Goal: Task Accomplishment & Management: Use online tool/utility

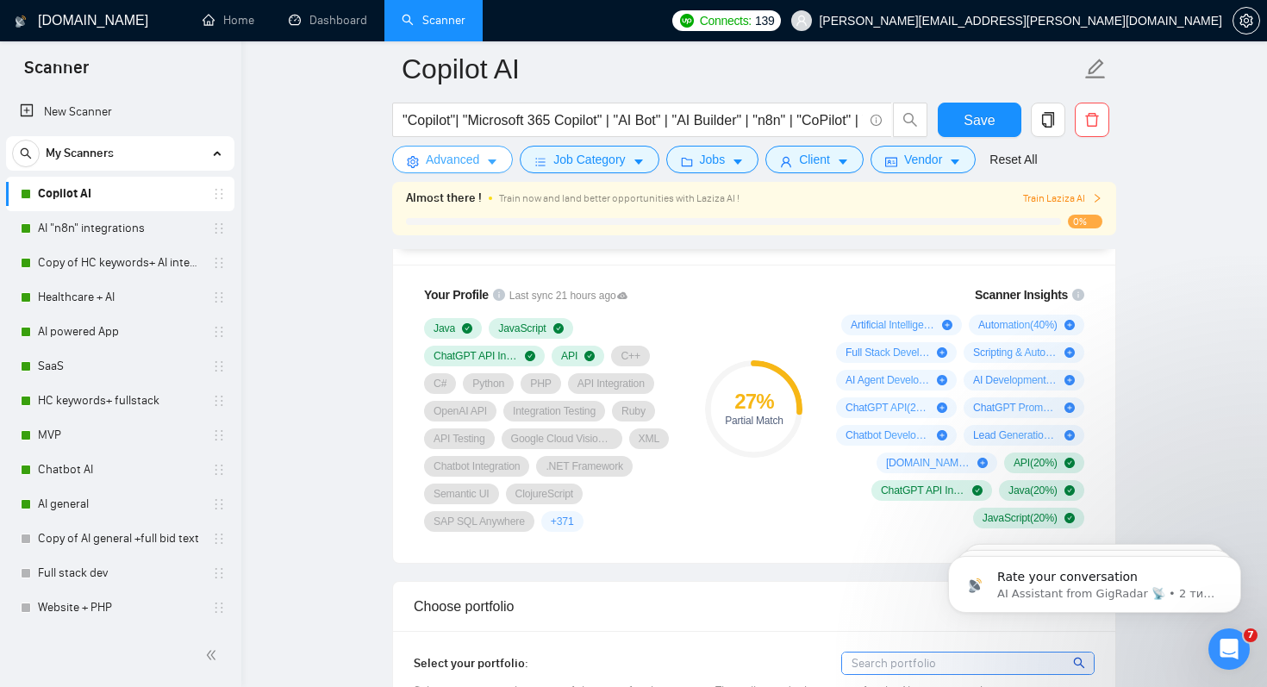
click at [475, 159] on span "Advanced" at bounding box center [452, 159] width 53 height 19
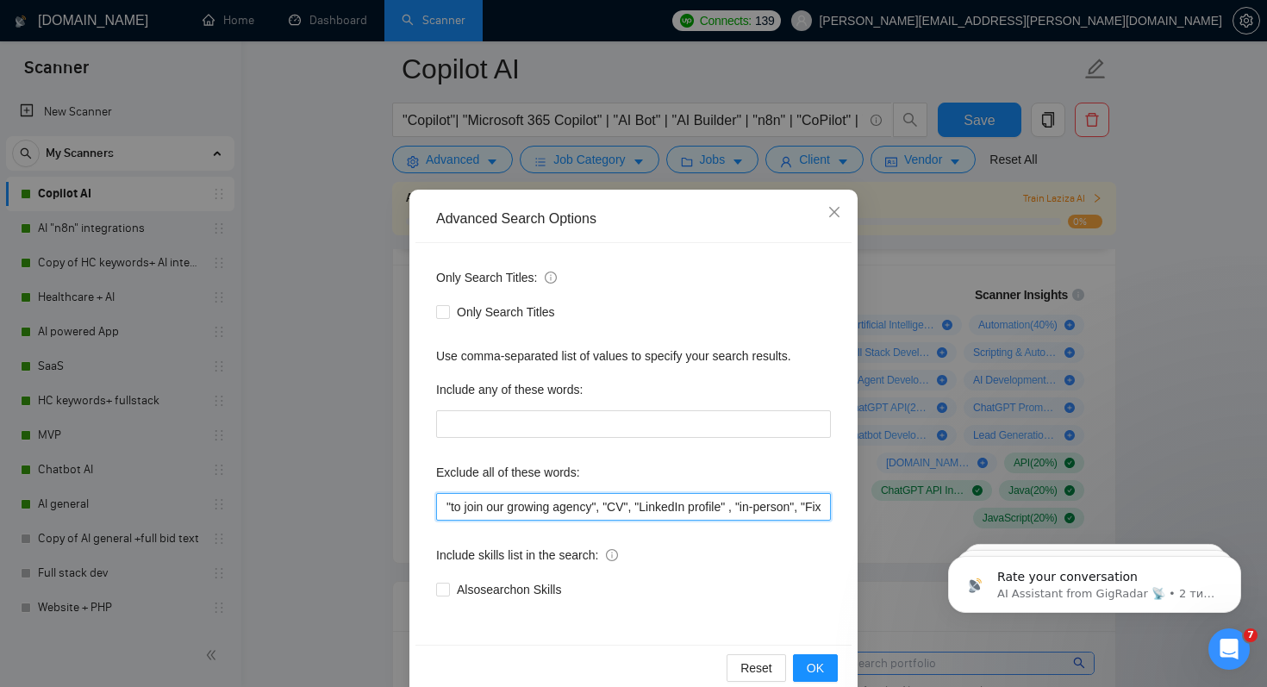
click at [443, 505] on input ""to join our growing agency", "CV", "LinkedIn profile" , "in-person", "Fixed Ra…" at bounding box center [633, 507] width 395 height 28
paste input "Figma Designer"
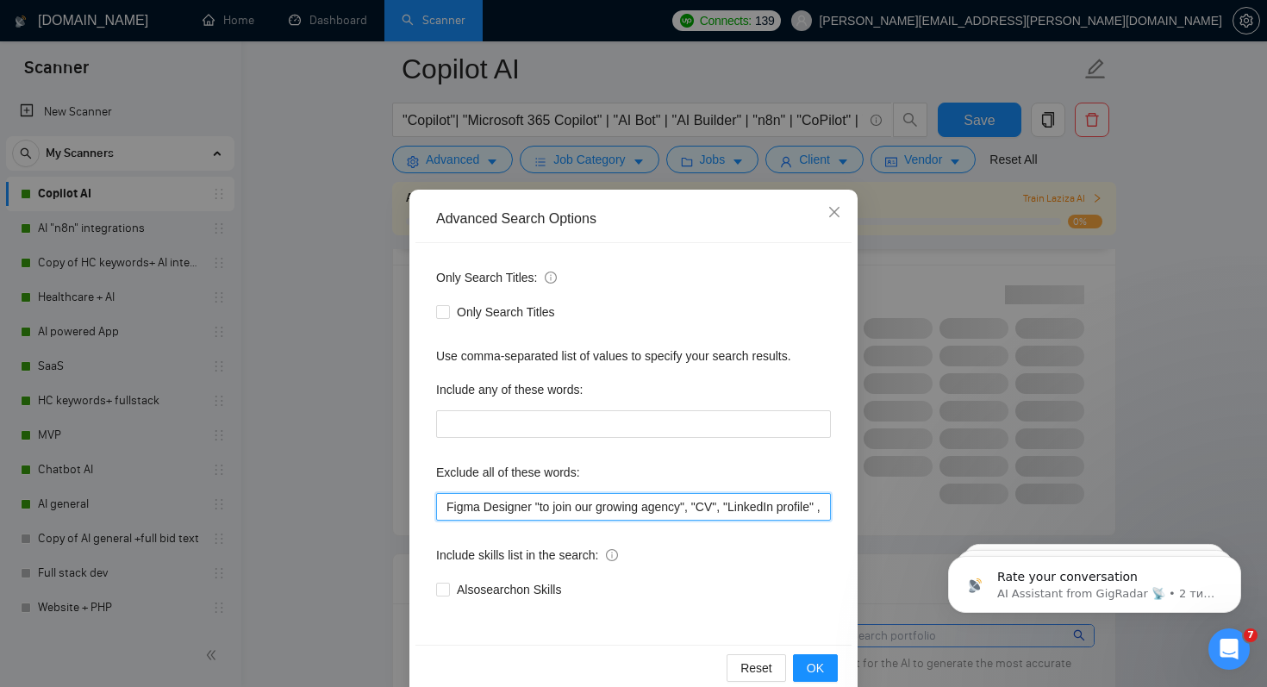
click at [447, 507] on input "Figma Designer "to join our growing agency", "CV", "LinkedIn profile" , "in-per…" at bounding box center [633, 507] width 395 height 28
click at [539, 507] on input ""Figma Designer "to join our growing agency", "CV", "LinkedIn profile" , "in-pe…" at bounding box center [633, 507] width 395 height 28
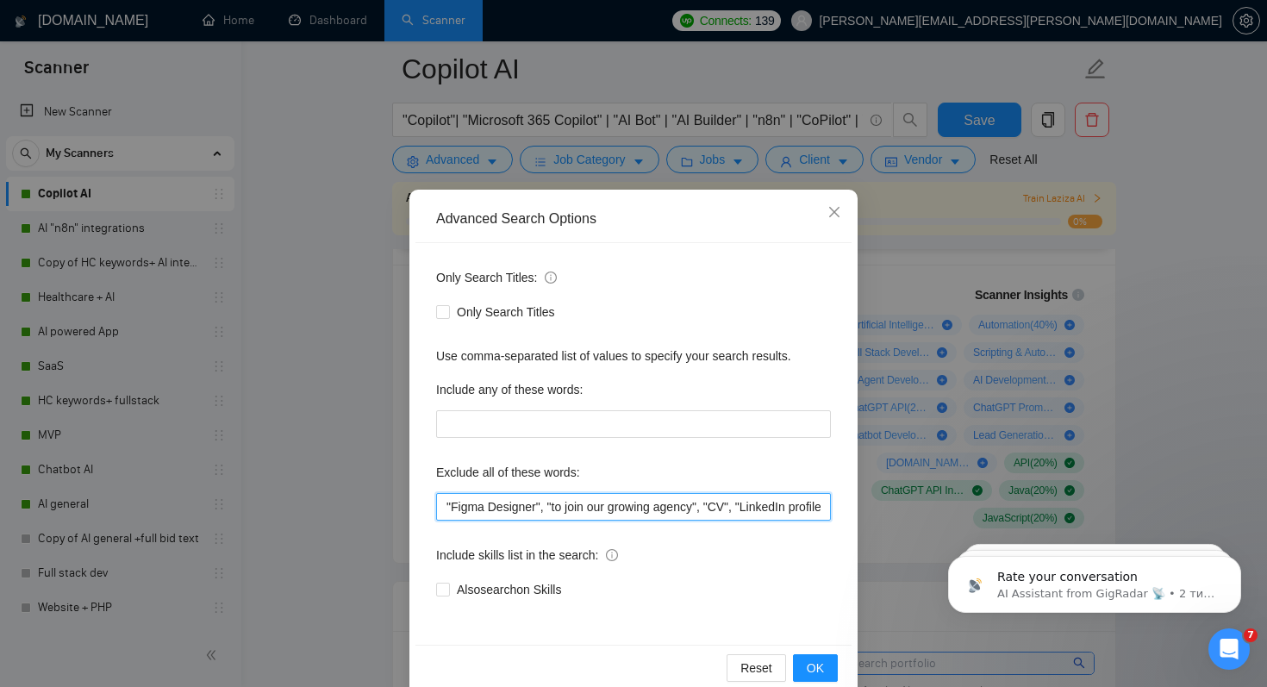
drag, startPoint x: 554, startPoint y: 504, endPoint x: 515, endPoint y: 504, distance: 39.6
click at [515, 504] on input ""Figma Designer", "to join our growing agency", "CV", "LinkedIn profile" , "in-…" at bounding box center [633, 507] width 395 height 28
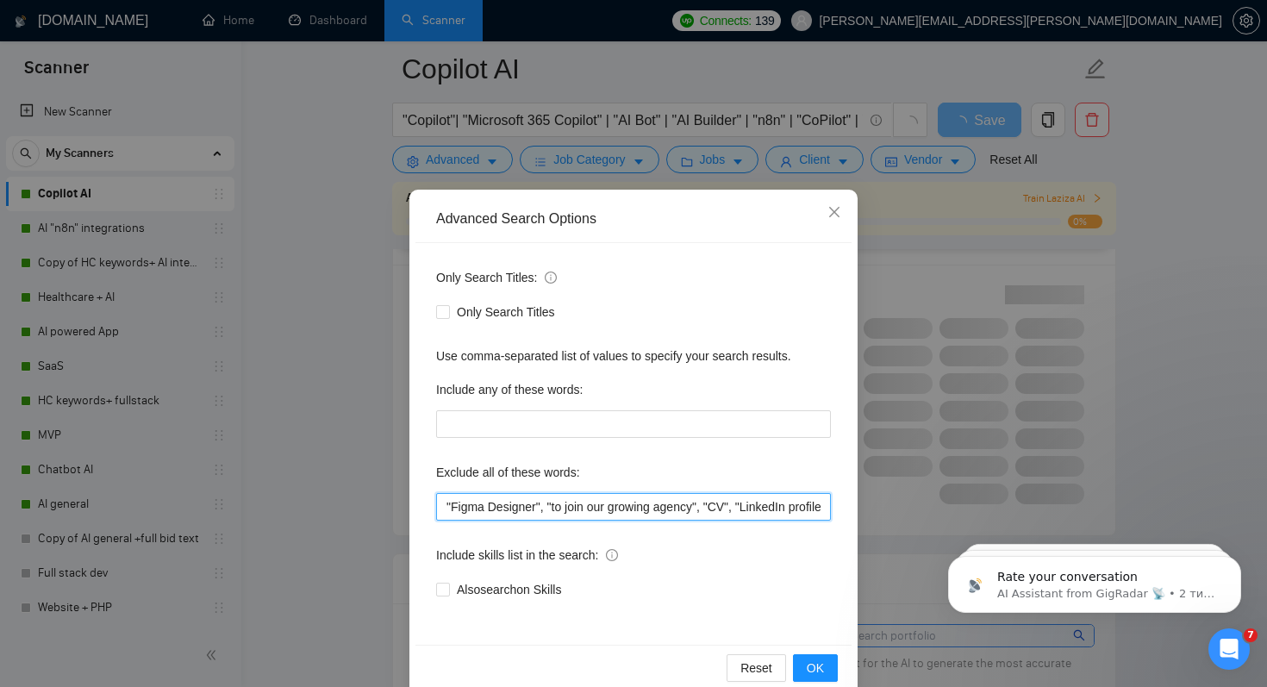
click at [515, 504] on input ""Figma Designer", "to join our growing agency", "CV", "LinkedIn profile" , "in-…" at bounding box center [633, 507] width 395 height 28
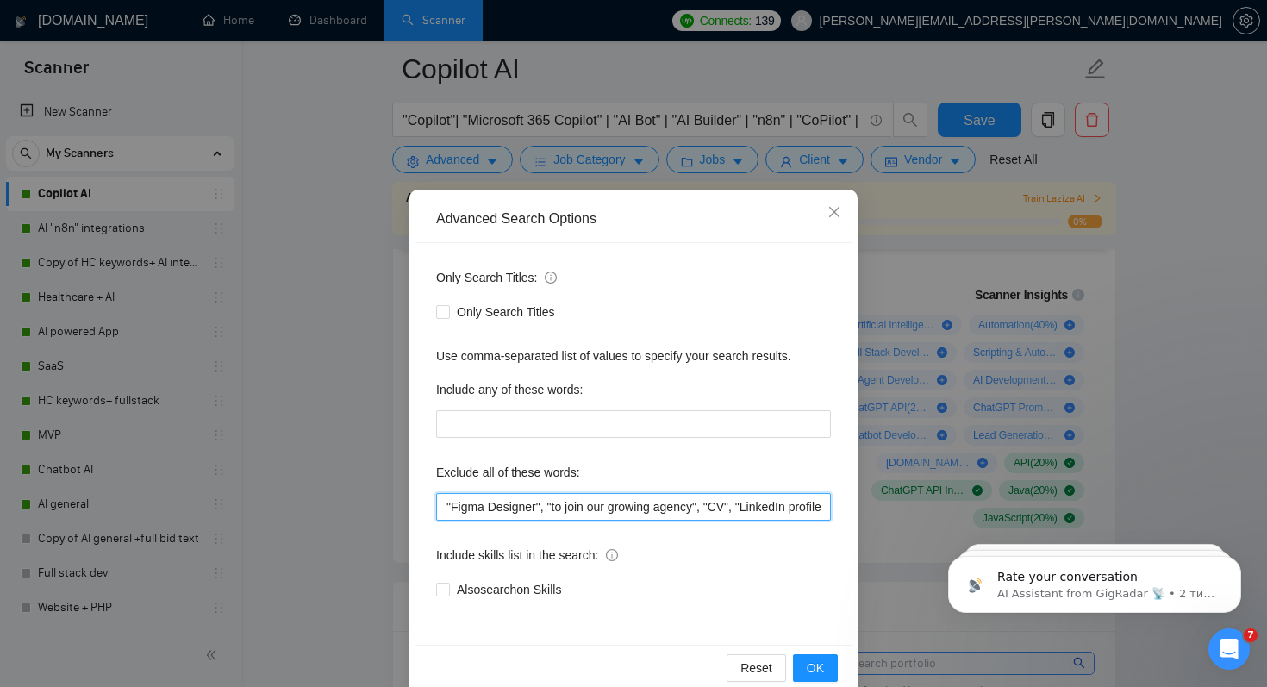
drag, startPoint x: 548, startPoint y: 509, endPoint x: 415, endPoint y: 509, distance: 132.7
click at [415, 509] on div "Only Search Titles: Only Search Titles Use comma-separated list of values to sp…" at bounding box center [633, 444] width 436 height 402
type input ""Figma Designer", "to join our growing agency", "CV", "LinkedIn profile" , "in-…"
click at [822, 659] on span "OK" at bounding box center [815, 668] width 17 height 19
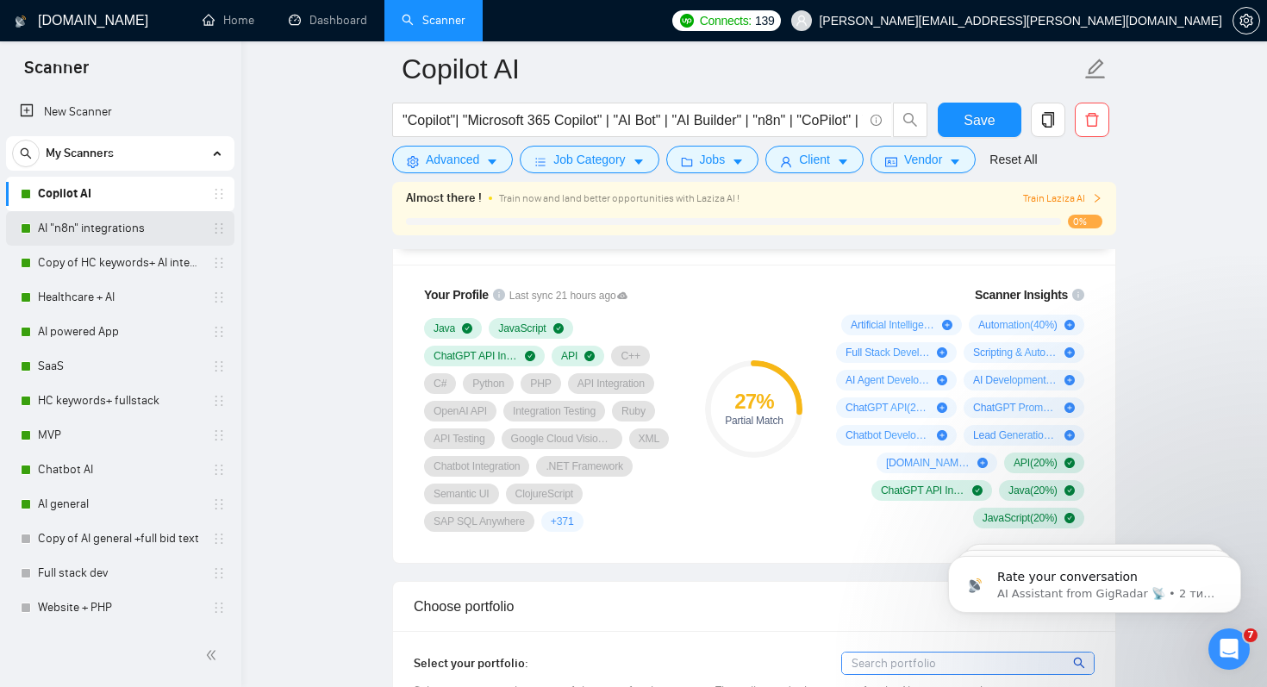
click at [78, 219] on link "AI "n8n" integrations" at bounding box center [120, 228] width 164 height 34
click at [988, 116] on span "Save" at bounding box center [979, 120] width 31 height 22
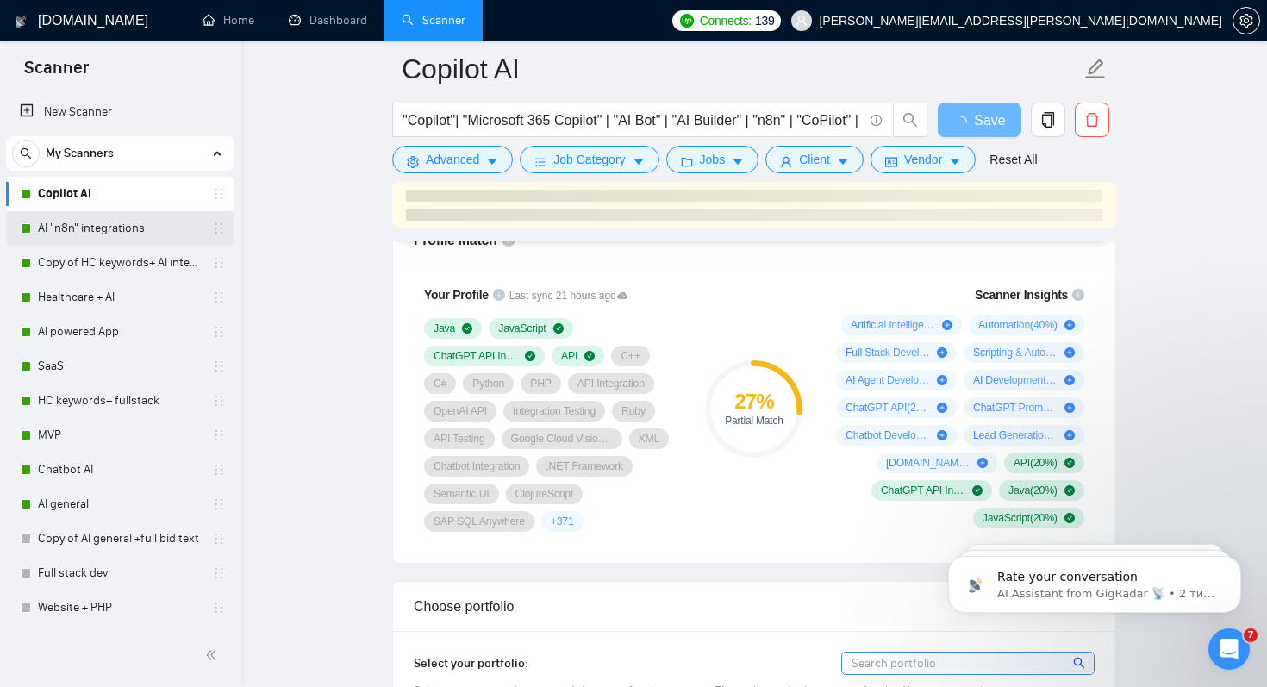
click at [83, 229] on link "AI "n8n" integrations" at bounding box center [120, 228] width 164 height 34
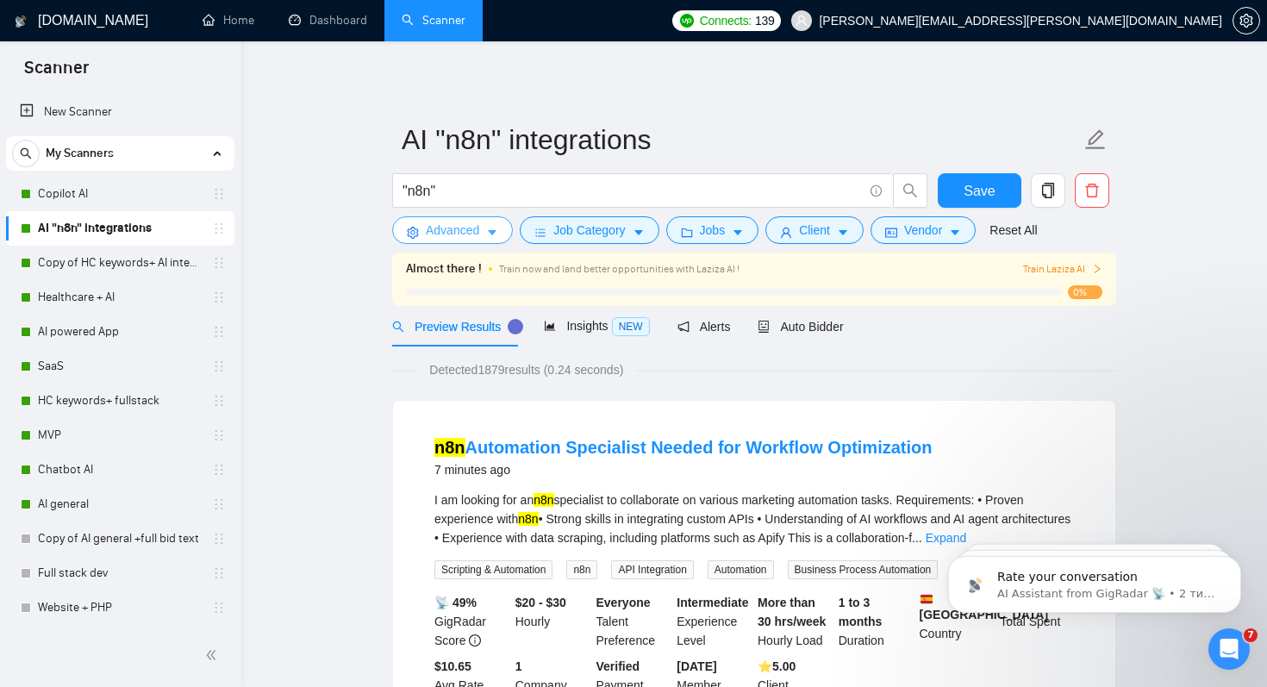
click at [459, 234] on span "Advanced" at bounding box center [452, 230] width 53 height 19
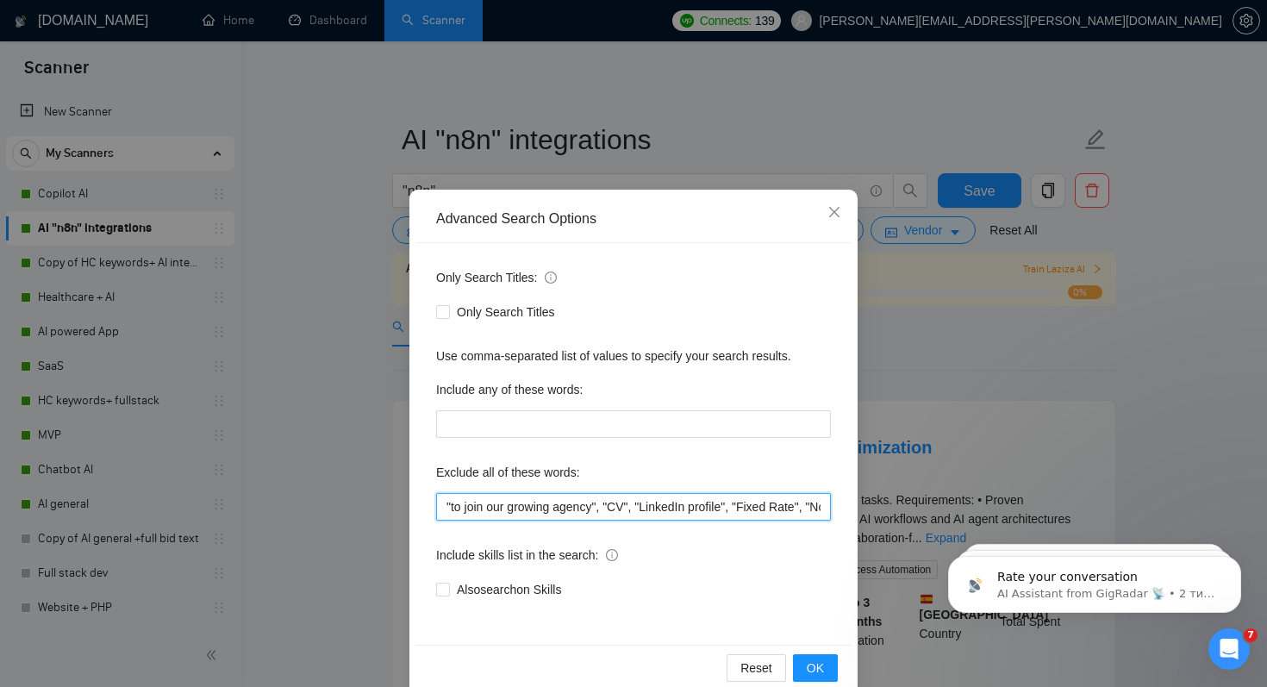
click at [441, 507] on input ""to join our growing agency", "CV", "LinkedIn profile", "Fixed Rate", "No agenc…" at bounding box center [633, 507] width 395 height 28
paste input ""Figma Designer","
type input ""Figma Designer", "to join our growing agency", "CV", "LinkedIn profile", "Fixe…"
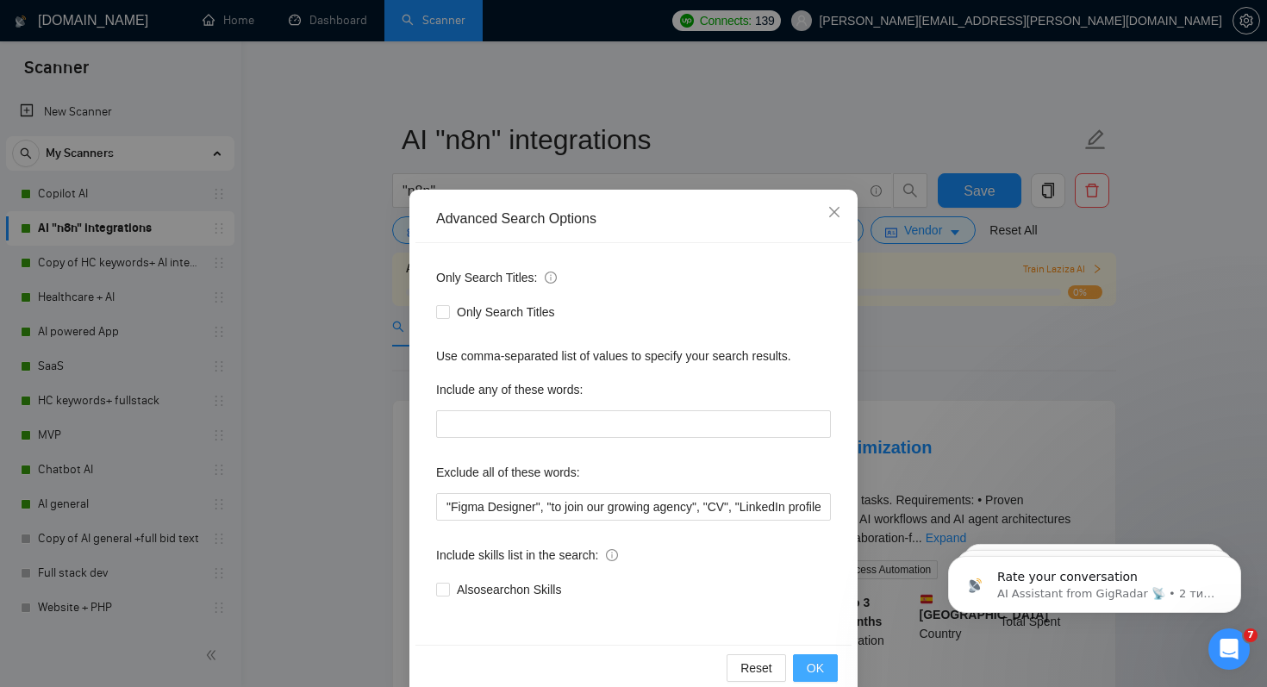
click at [813, 665] on span "OK" at bounding box center [815, 668] width 17 height 19
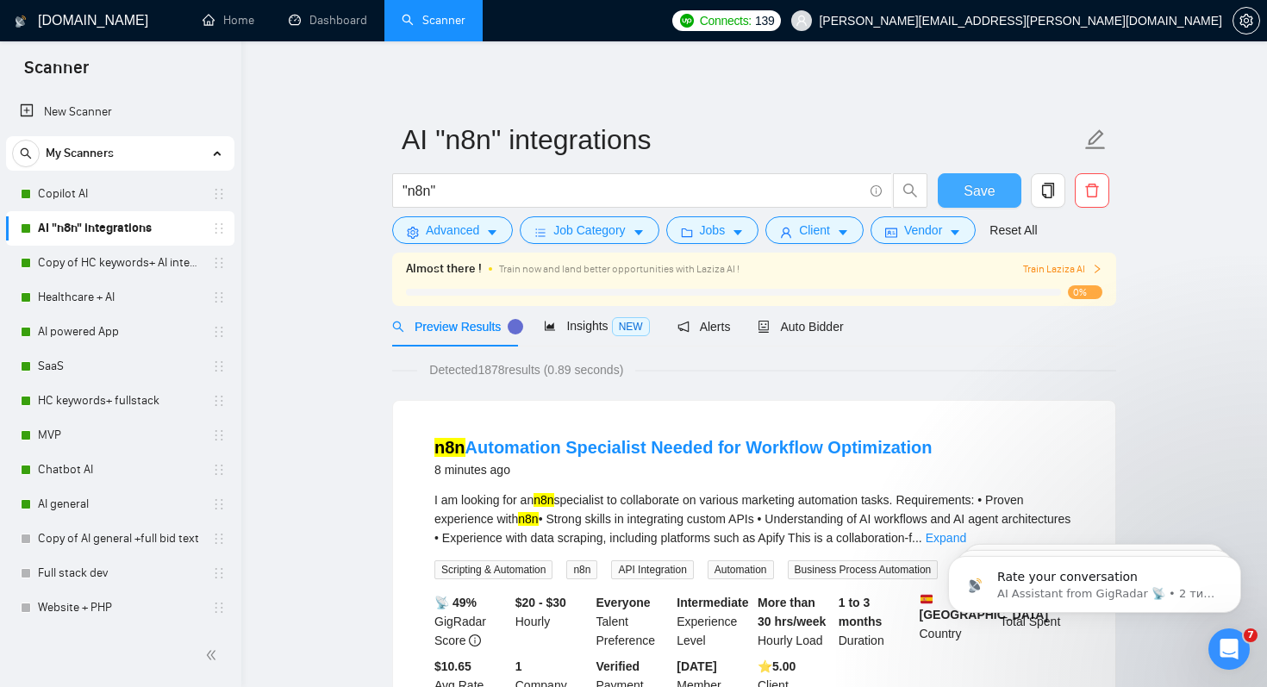
click at [981, 191] on span "Save" at bounding box center [979, 191] width 31 height 22
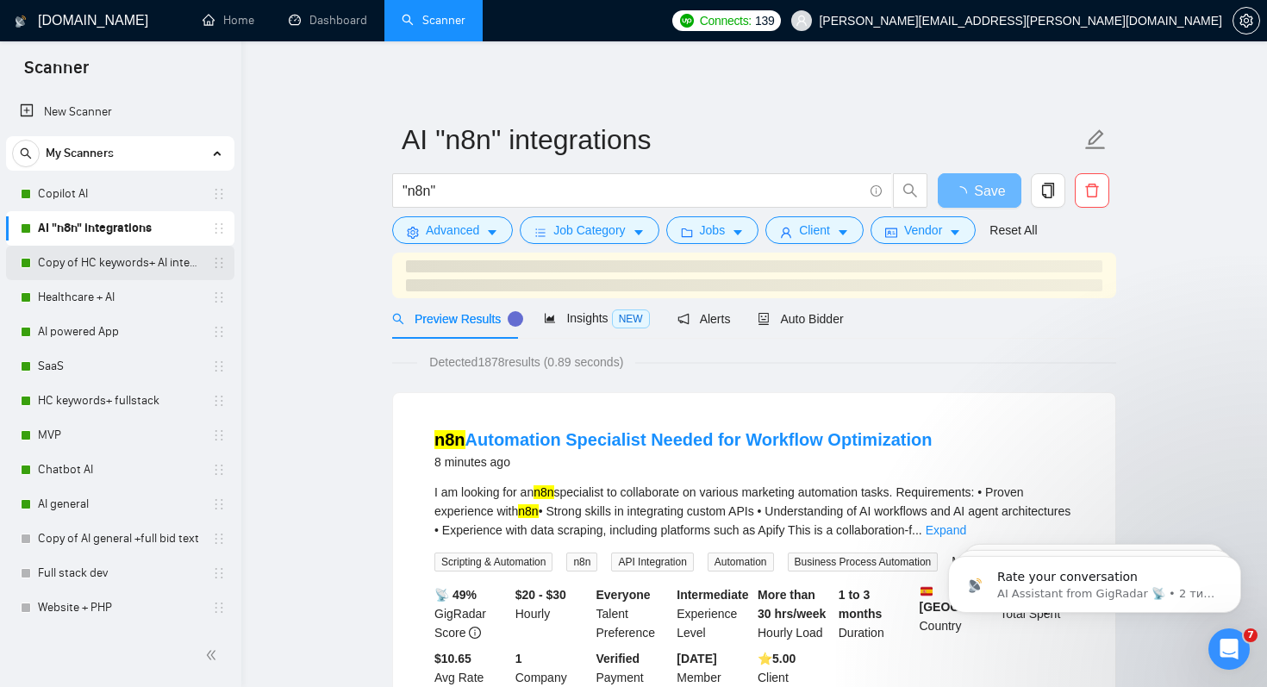
click at [64, 271] on link "Copy of HC keywords+ AI integration" at bounding box center [120, 263] width 164 height 34
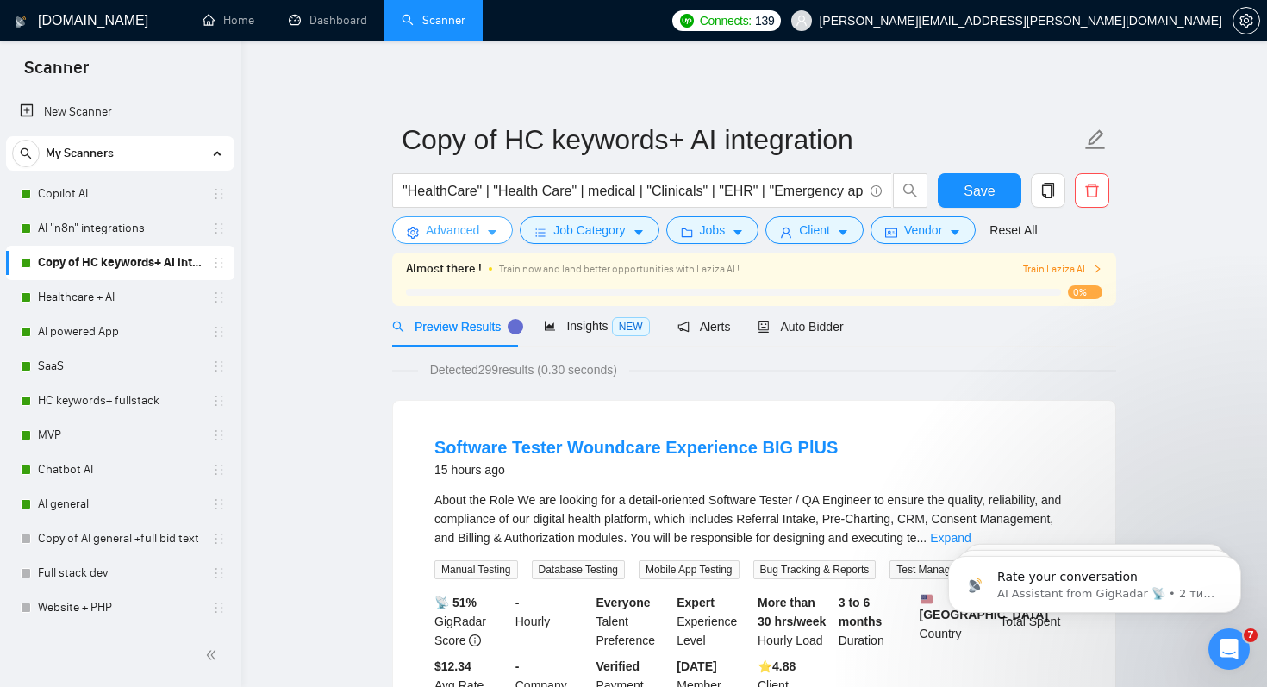
click at [422, 236] on button "Advanced" at bounding box center [452, 230] width 121 height 28
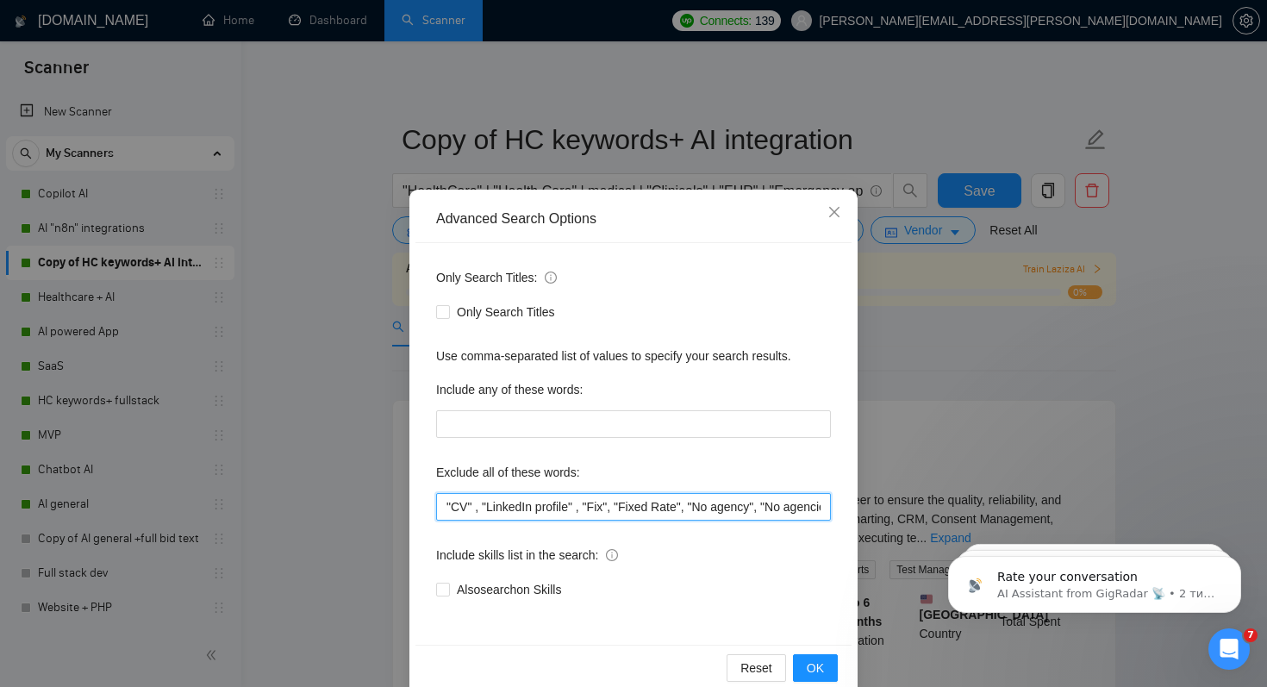
click at [444, 507] on input ""CV" , "LinkedIn profile" , "Fix", "Fixed Rate", "No agency", "No agencies", "n…" at bounding box center [633, 507] width 395 height 28
paste input ""Figma Designer","
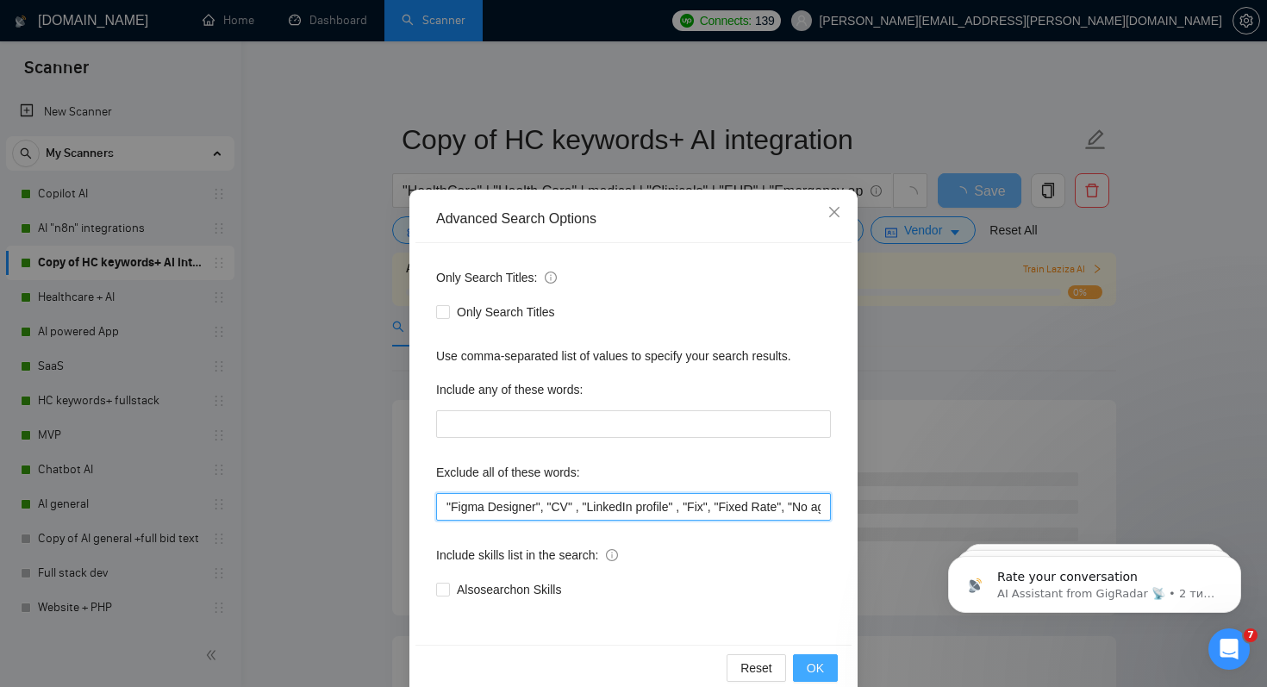
type input ""Figma Designer", "CV" , "LinkedIn profile" , "Fix", "Fixed Rate", "No agency",…"
click at [808, 672] on span "OK" at bounding box center [815, 668] width 17 height 19
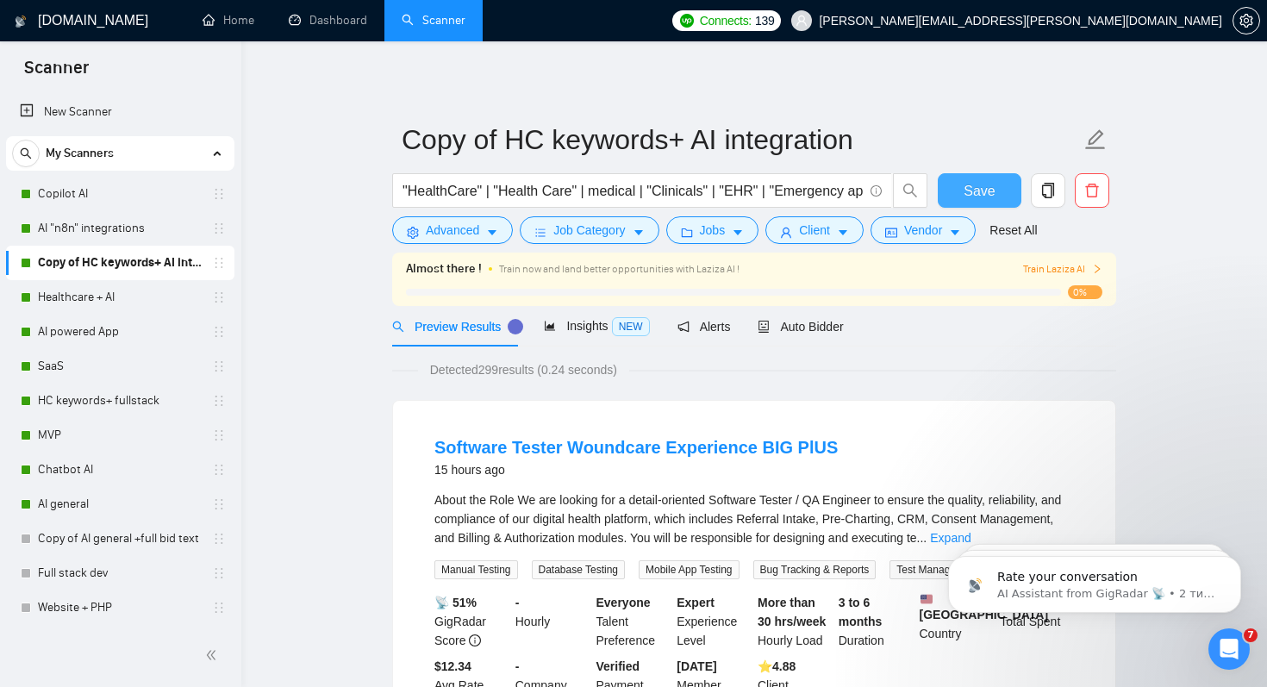
click at [965, 193] on span "Save" at bounding box center [979, 191] width 31 height 22
click at [64, 308] on link "Healthcare + AI" at bounding box center [120, 297] width 164 height 34
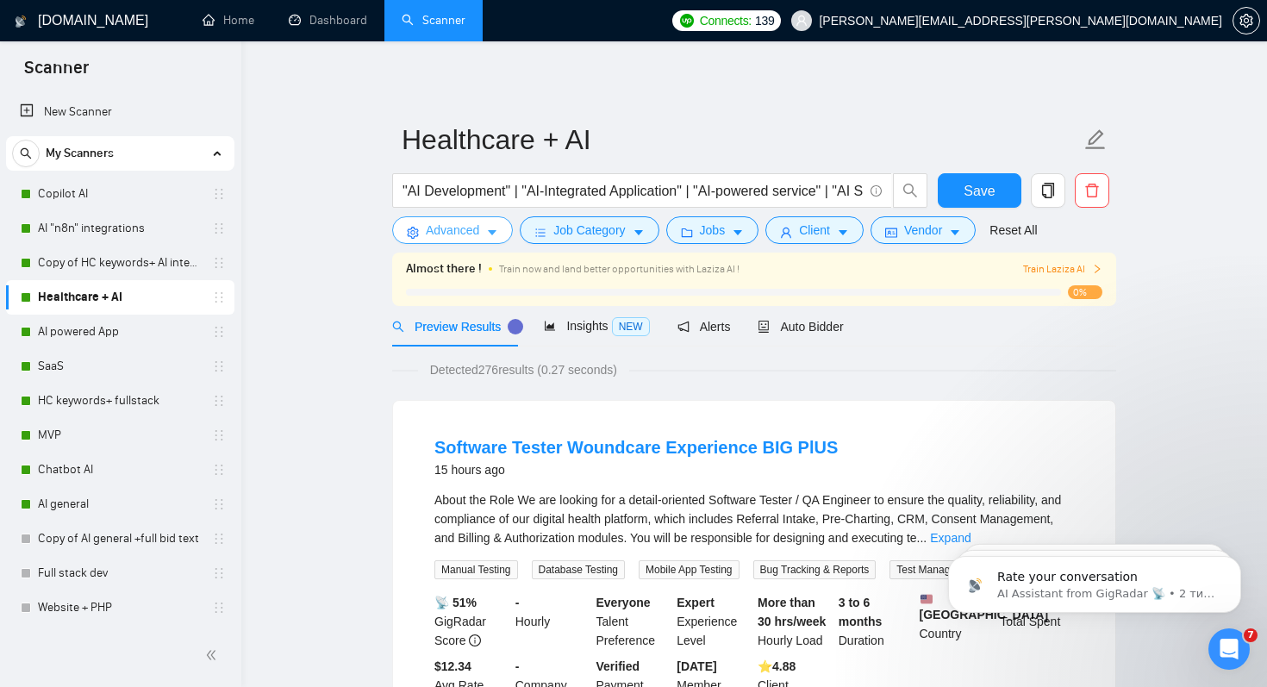
click at [430, 236] on span "Advanced" at bounding box center [452, 230] width 53 height 19
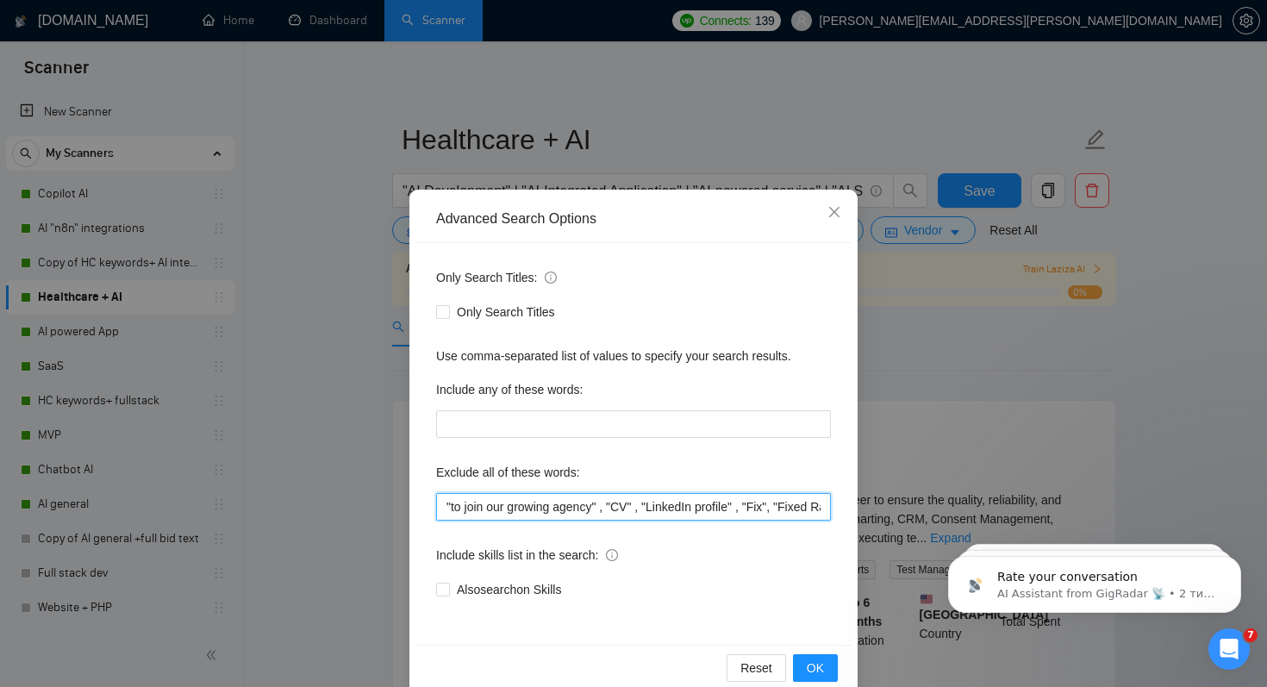
click at [445, 509] on input ""to join our growing agency" , "CV" , "LinkedIn profile" , "Fix", "Fixed Rate",…" at bounding box center [633, 507] width 395 height 28
paste input ""Figma Designer","
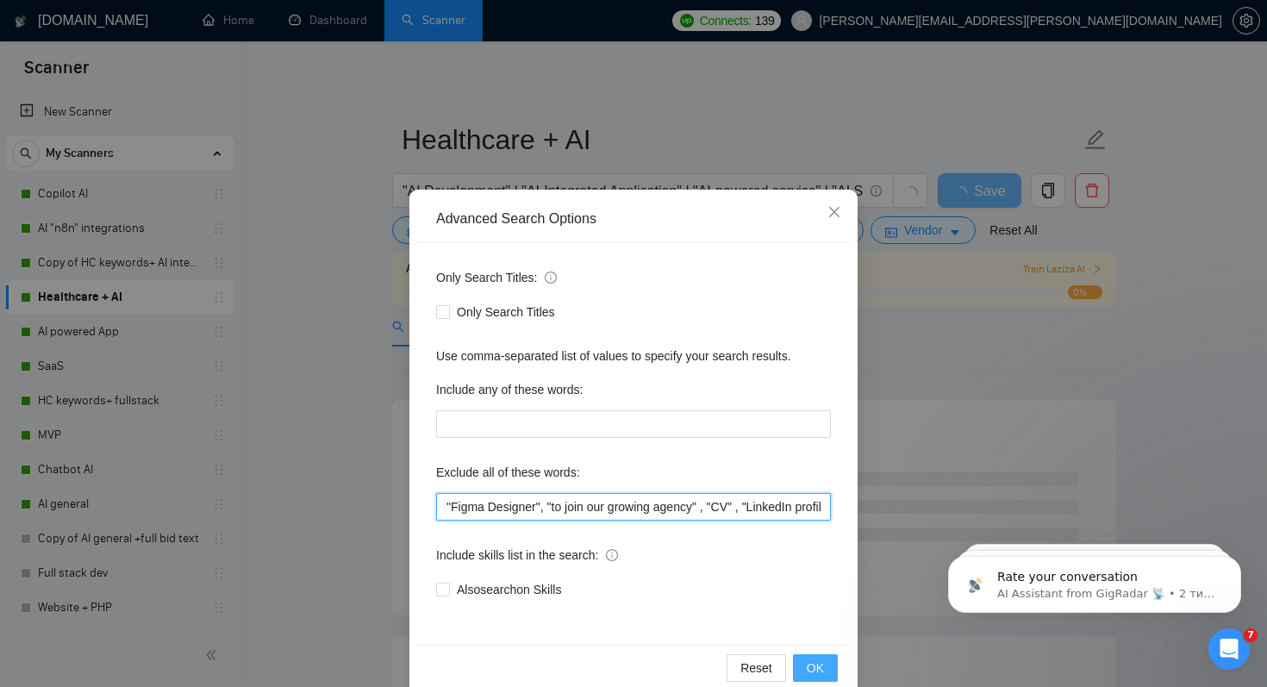
type input ""Figma Designer", "to join our growing agency" , "CV" , "LinkedIn profile" , "F…"
click at [822, 660] on span "OK" at bounding box center [815, 668] width 17 height 19
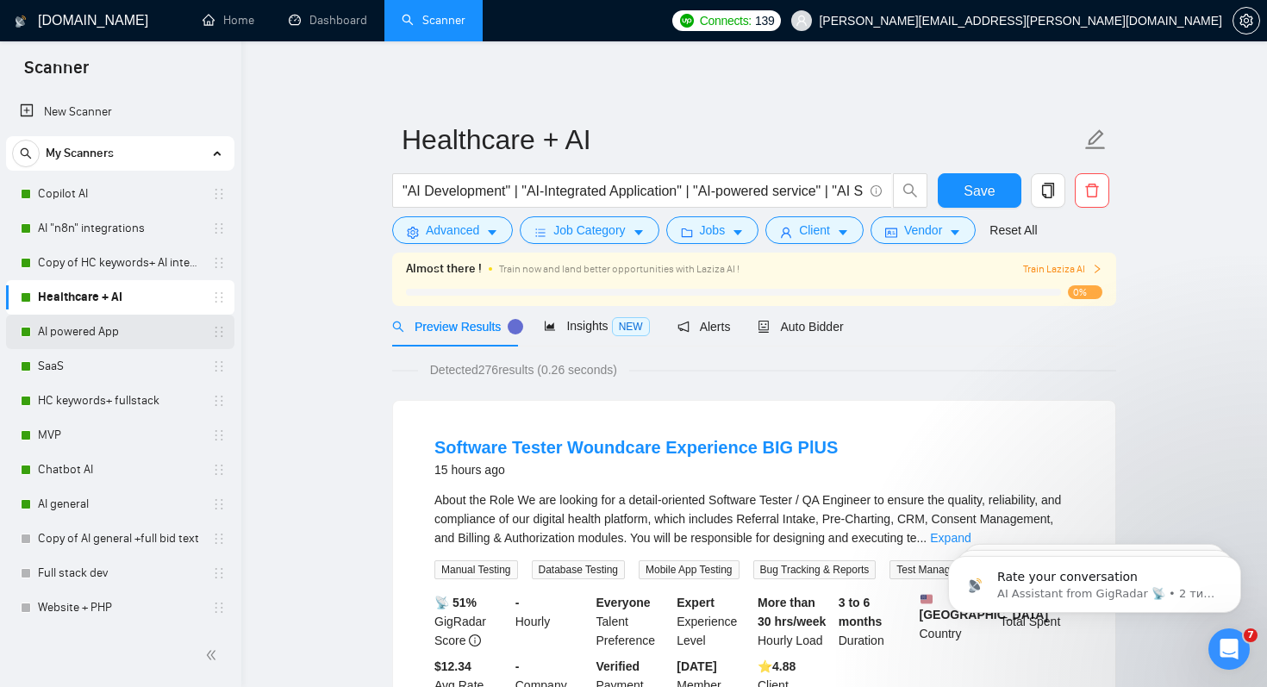
click at [105, 341] on link "AI powered App" at bounding box center [120, 332] width 164 height 34
click at [952, 186] on button "Save" at bounding box center [980, 190] width 84 height 34
click at [78, 340] on link "AI powered App" at bounding box center [120, 332] width 164 height 34
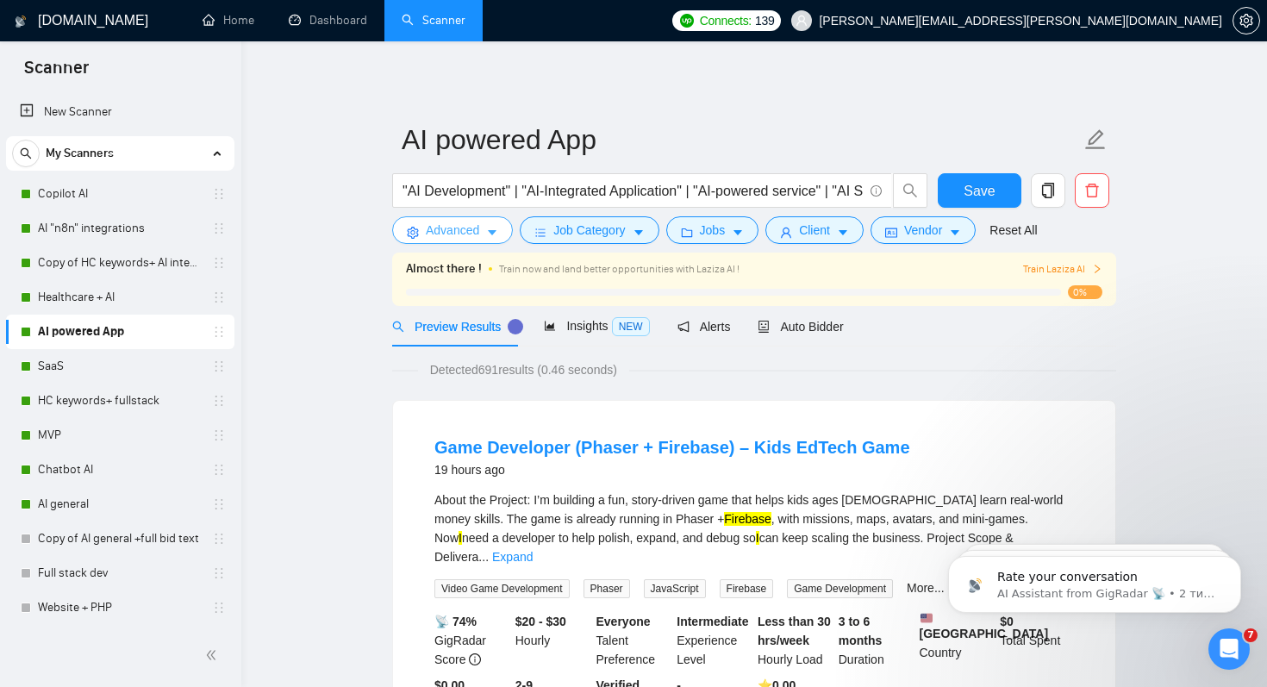
click at [481, 227] on button "Advanced" at bounding box center [452, 230] width 121 height 28
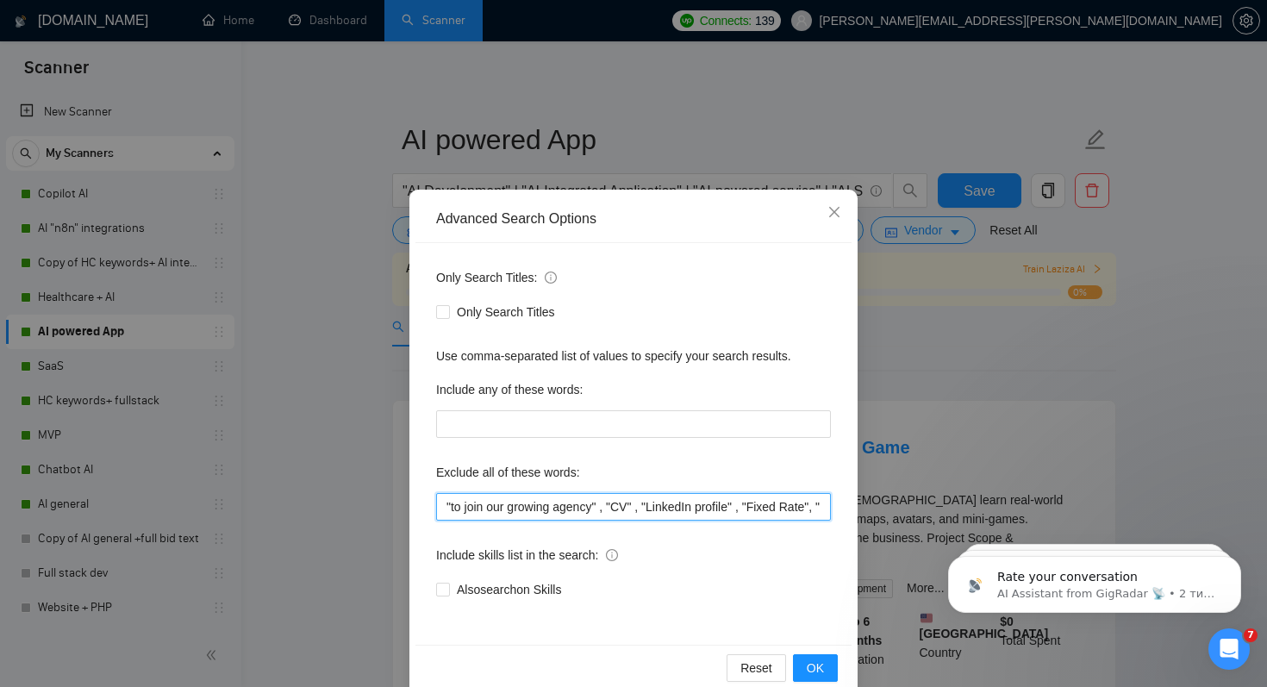
click at [444, 510] on input ""to join our growing agency" , "CV" , "LinkedIn profile" , "Fixed Rate", "No ag…" at bounding box center [633, 507] width 395 height 28
paste input ""Figma Designer","
type input ""Figma Designer", "to join our growing agency" , "CV" , "LinkedIn profile" , "F…"
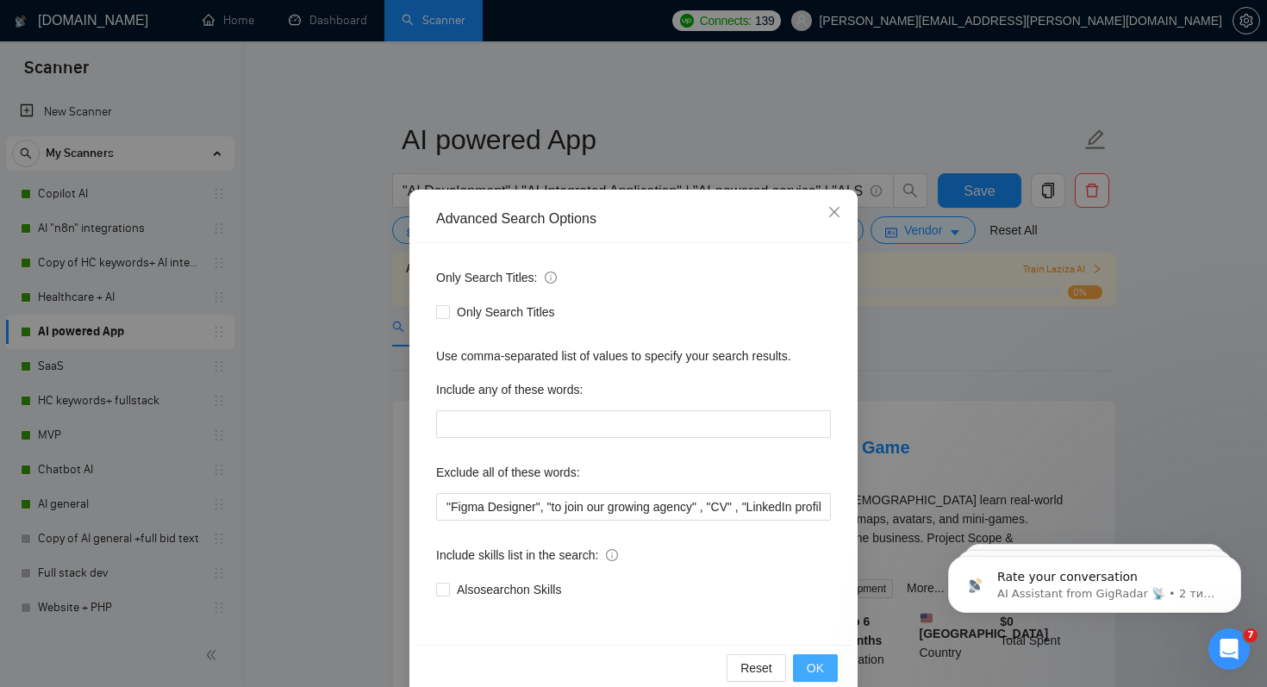
click at [806, 667] on button "OK" at bounding box center [815, 668] width 45 height 28
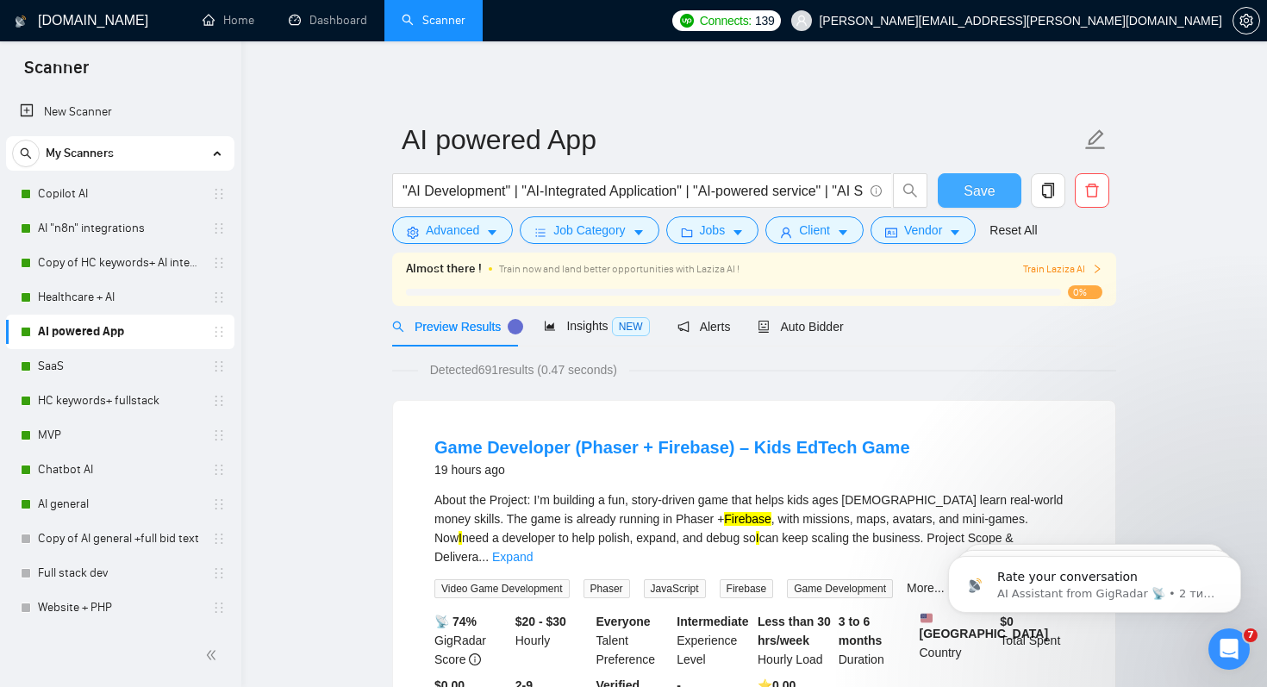
click at [982, 186] on span "Save" at bounding box center [979, 191] width 31 height 22
click at [60, 364] on link "SaaS" at bounding box center [120, 366] width 164 height 34
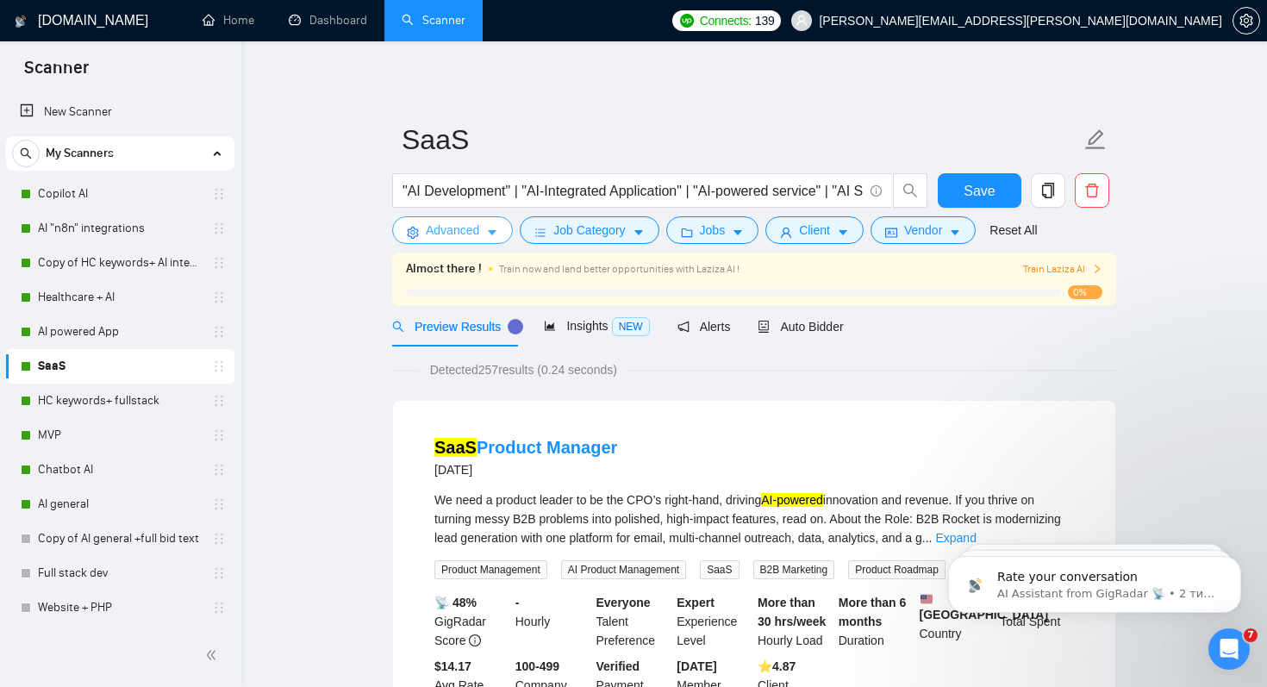
click at [455, 236] on span "Advanced" at bounding box center [452, 230] width 53 height 19
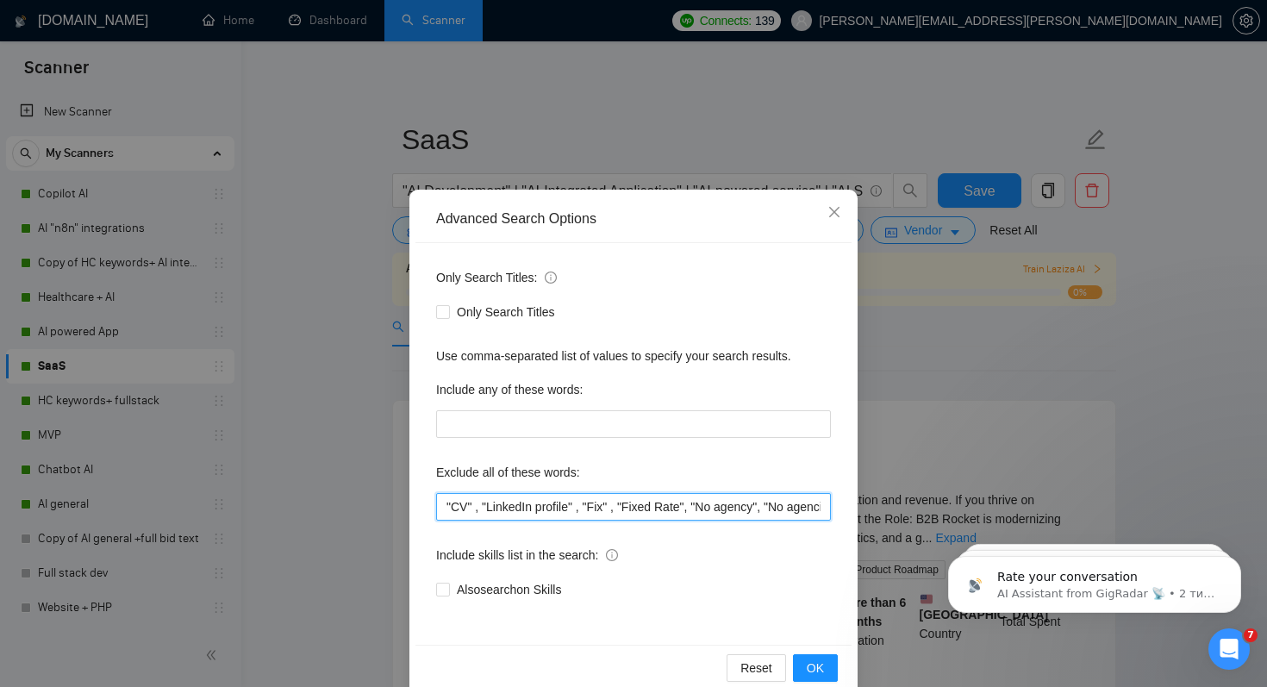
click at [447, 505] on input ""CV" , "LinkedIn profile" , "Fix" , "Fixed Rate", "No agency", "No agencies", "…" at bounding box center [633, 507] width 395 height 28
paste input ""Figma Designer","
type input ""Figma Designer", "CV" , "LinkedIn profile" , "Fix" , "Fixed Rate", "No agency"…"
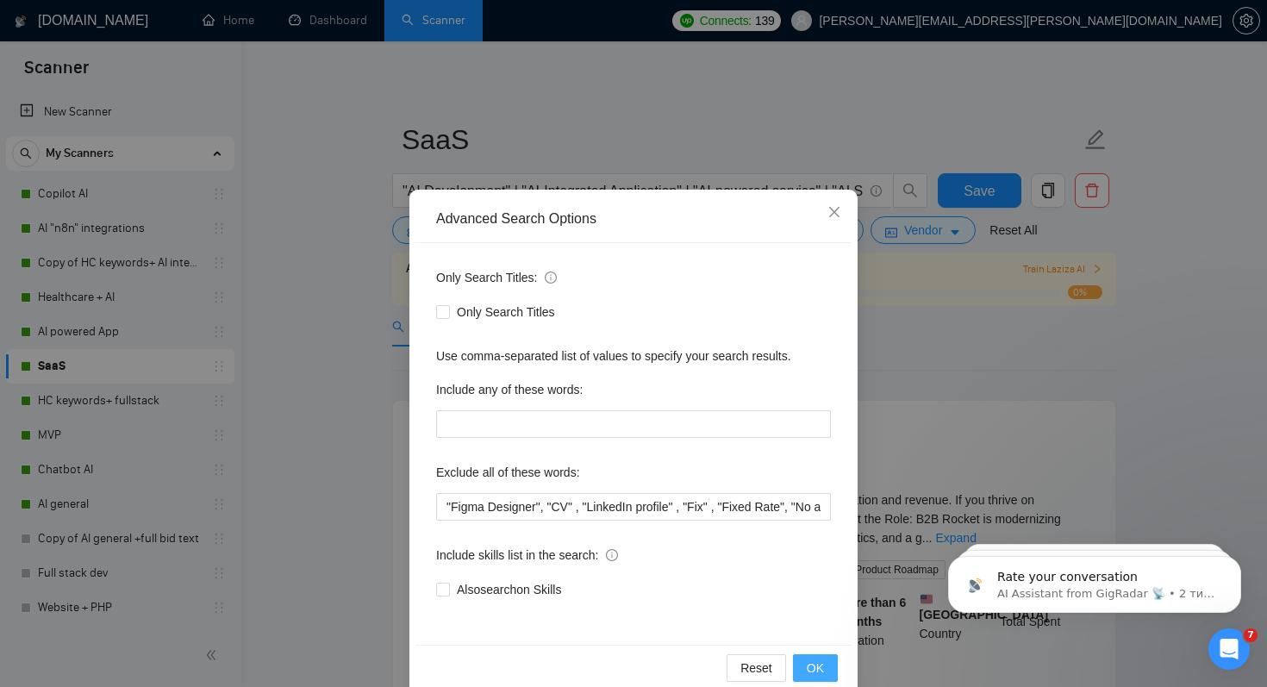
click at [815, 662] on span "OK" at bounding box center [815, 668] width 17 height 19
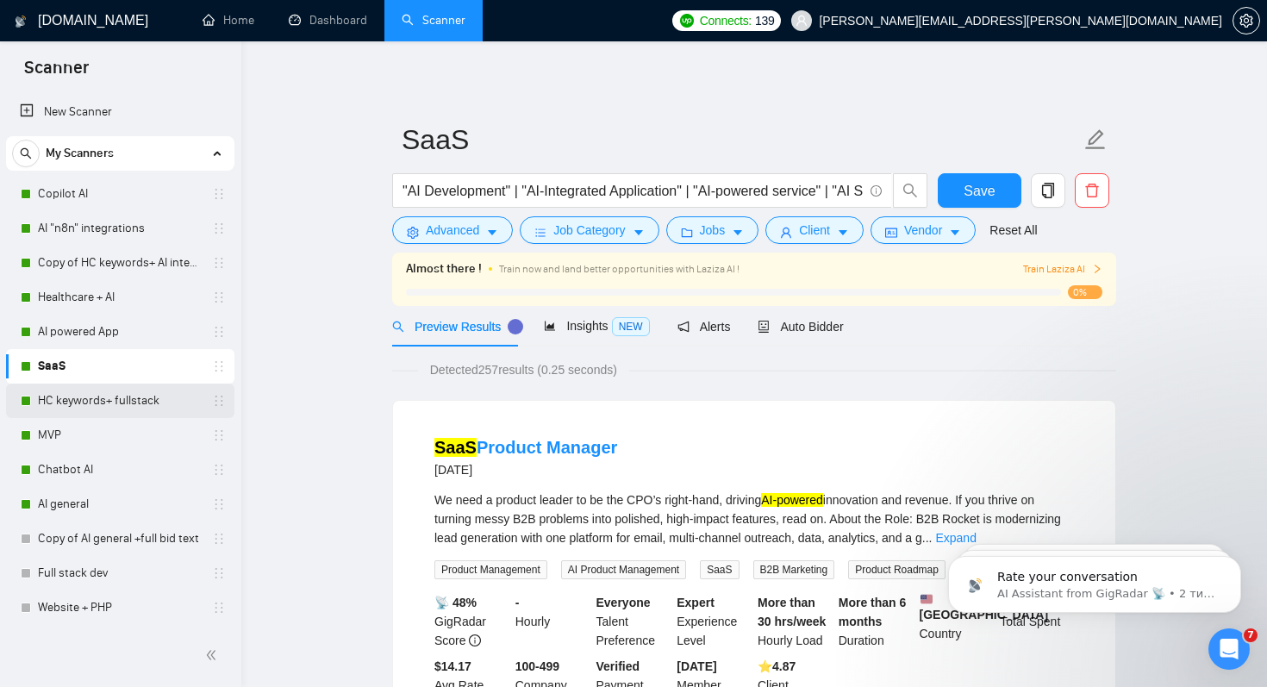
click at [123, 395] on link "HC keywords+ fullstack" at bounding box center [120, 401] width 164 height 34
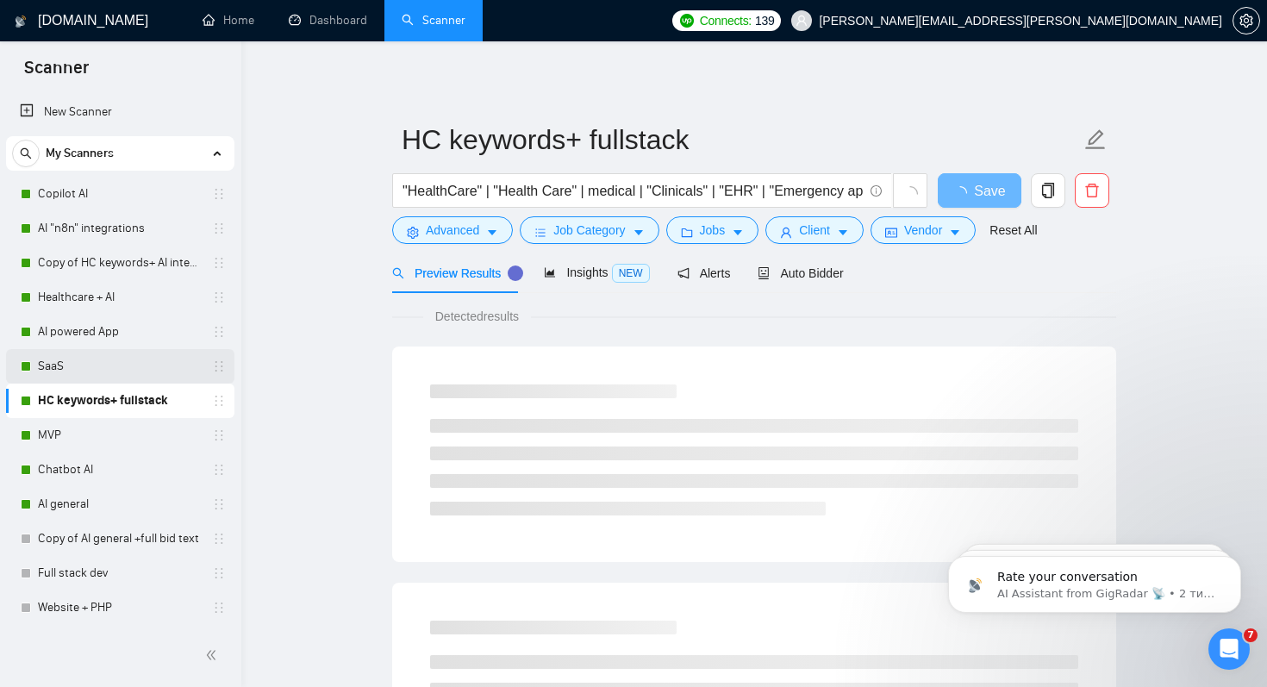
click at [121, 369] on link "SaaS" at bounding box center [120, 366] width 164 height 34
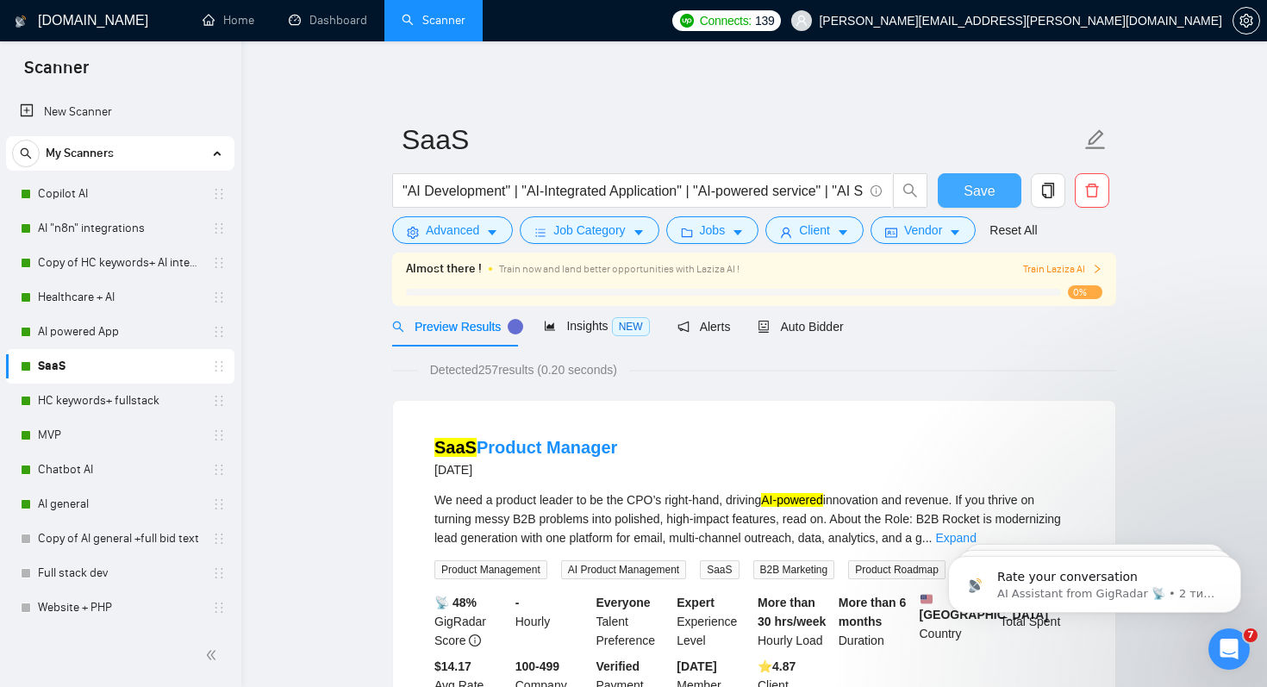
click at [982, 186] on span "Save" at bounding box center [979, 191] width 31 height 22
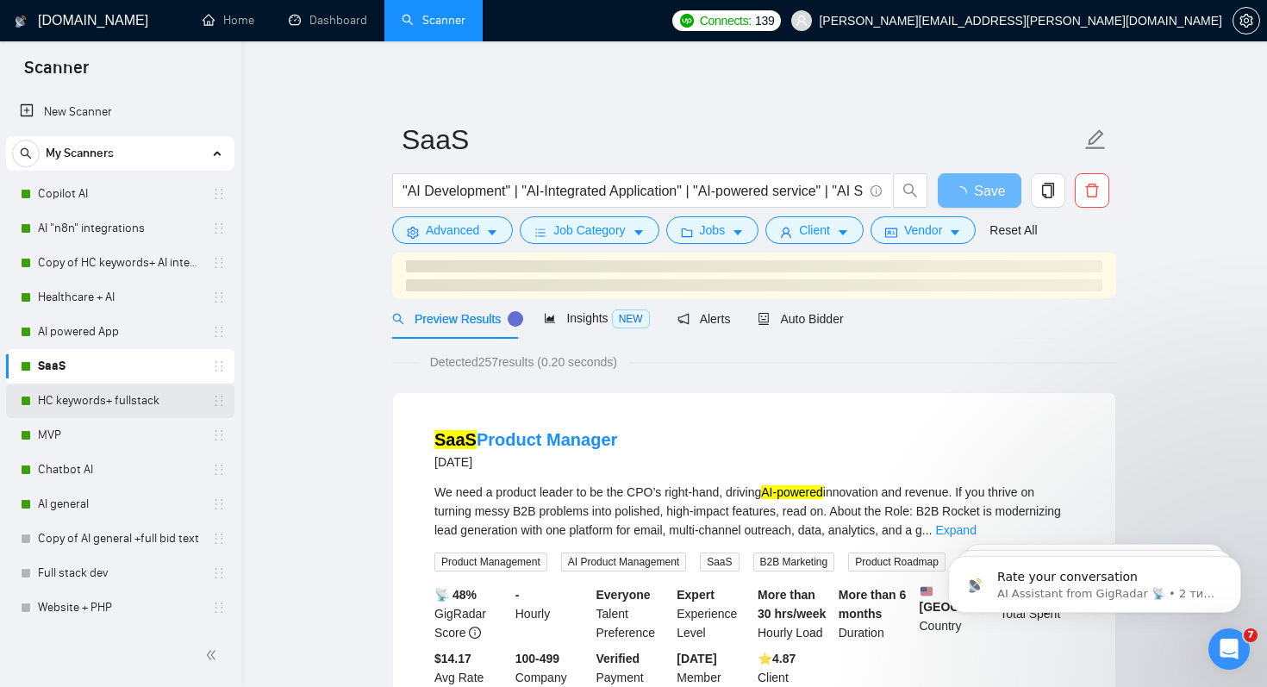
click at [47, 397] on link "HC keywords+ fullstack" at bounding box center [120, 401] width 164 height 34
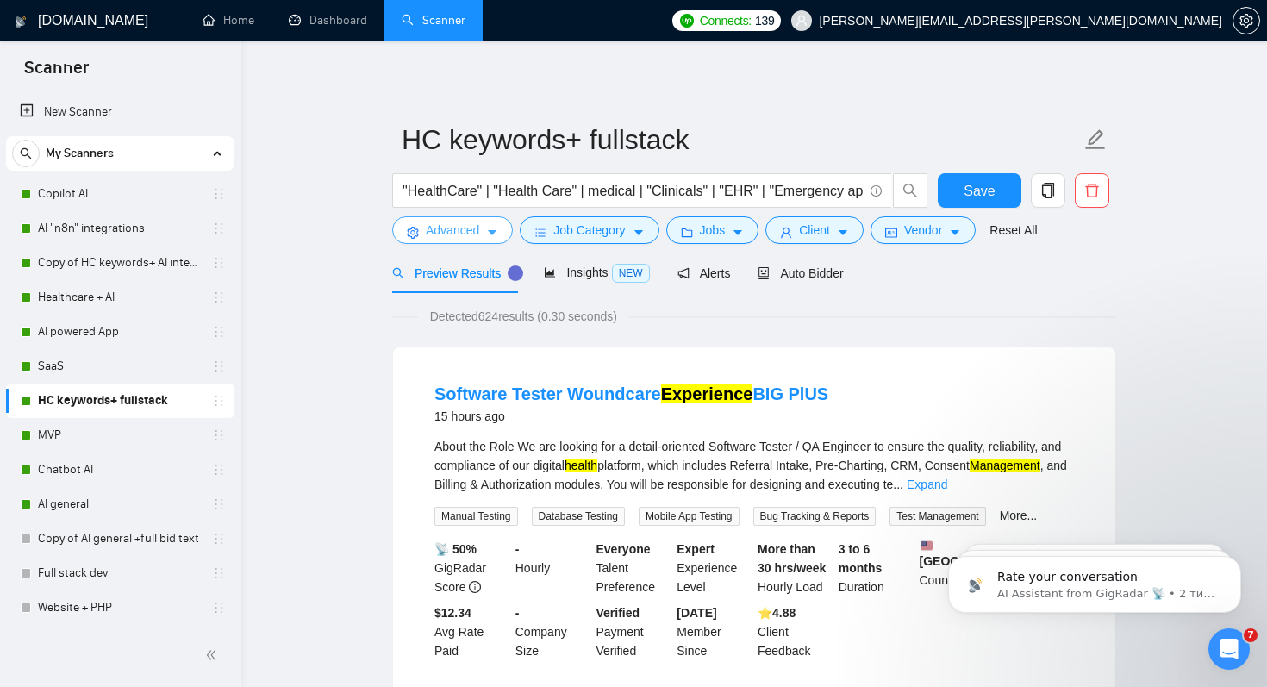
click at [456, 237] on span "Advanced" at bounding box center [452, 230] width 53 height 19
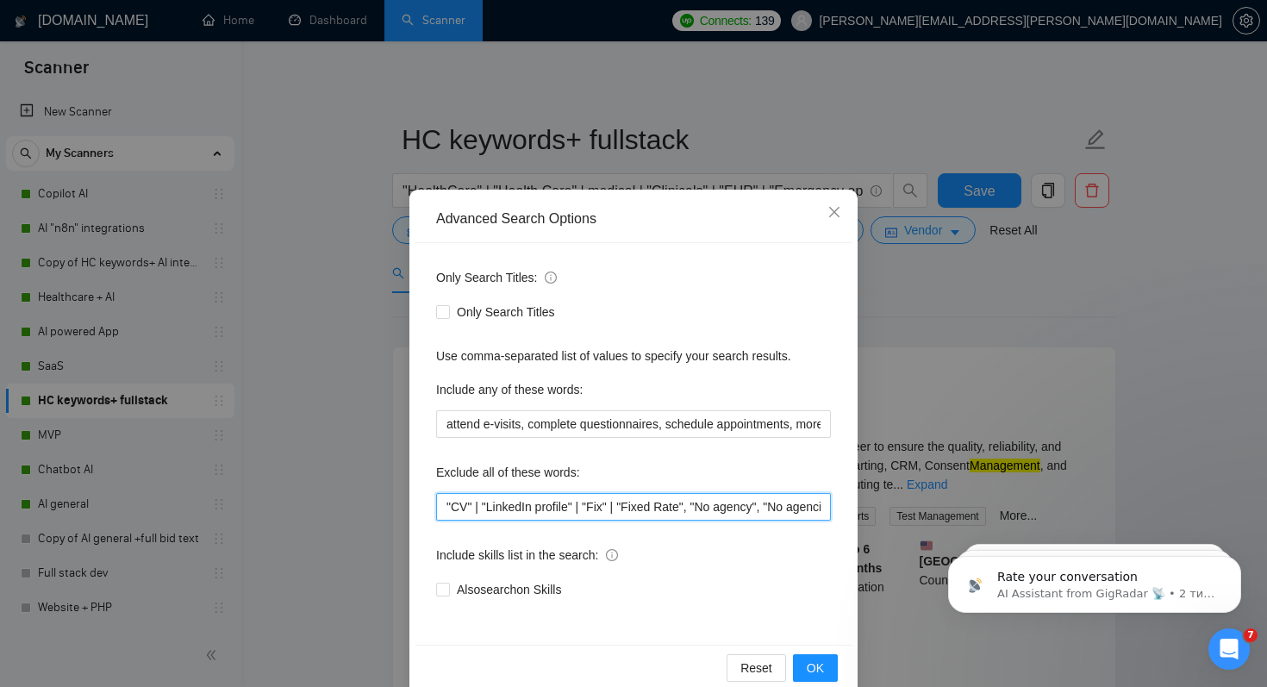
click at [447, 507] on input ""CV" | "LinkedIn profile" | "Fix" | "Fixed Rate", "No agency", "No agencies", "…" at bounding box center [633, 507] width 395 height 28
paste input ""Figma Designer","
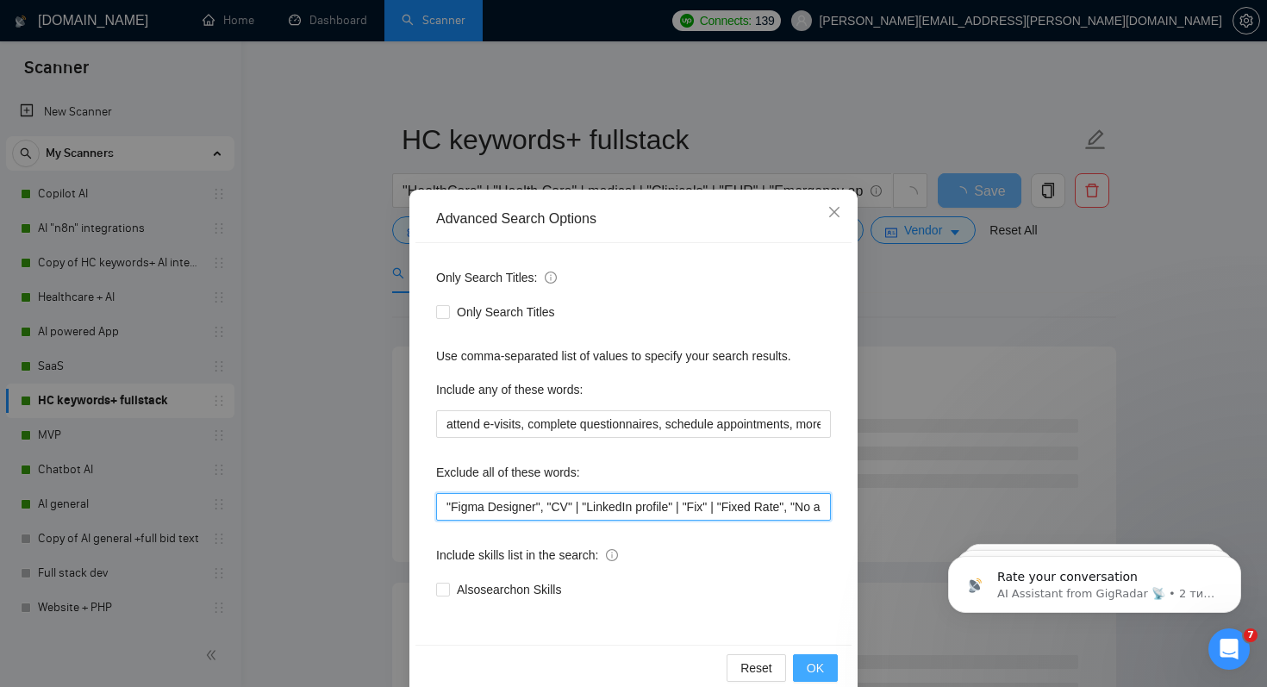
type input ""Figma Designer", "CV" | "LinkedIn profile" | "Fix" | "Fixed Rate", "No agency"…"
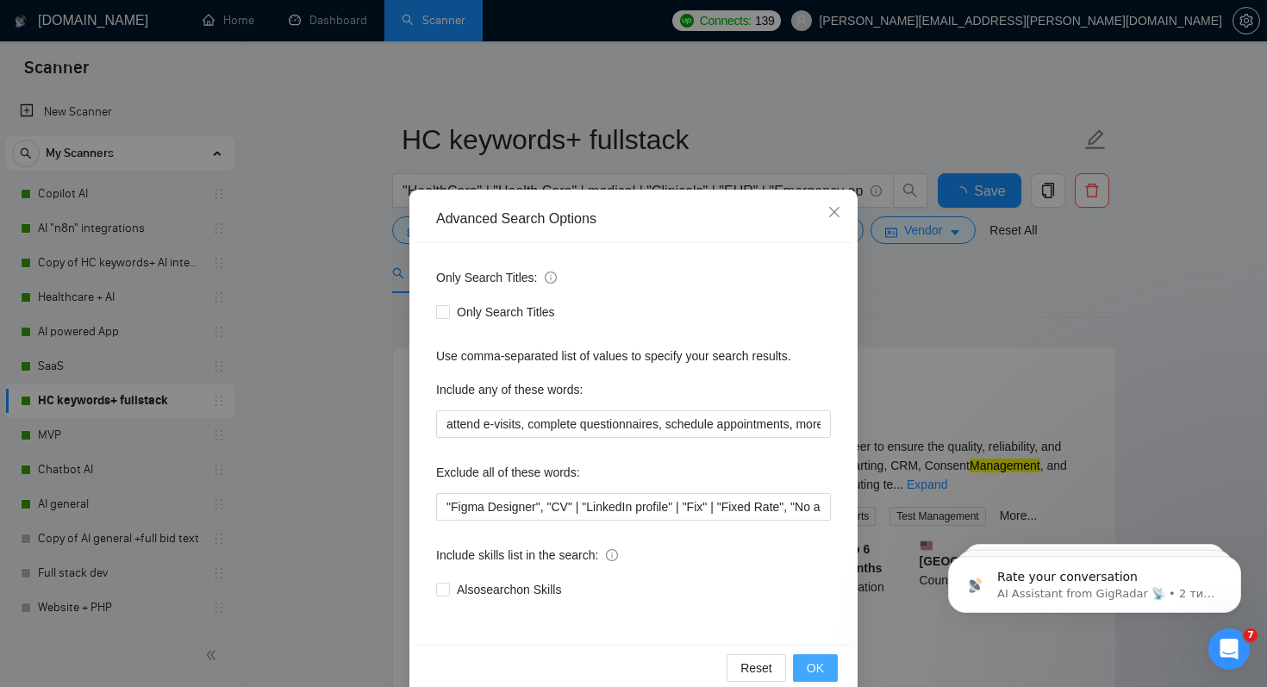
click at [804, 660] on button "OK" at bounding box center [815, 668] width 45 height 28
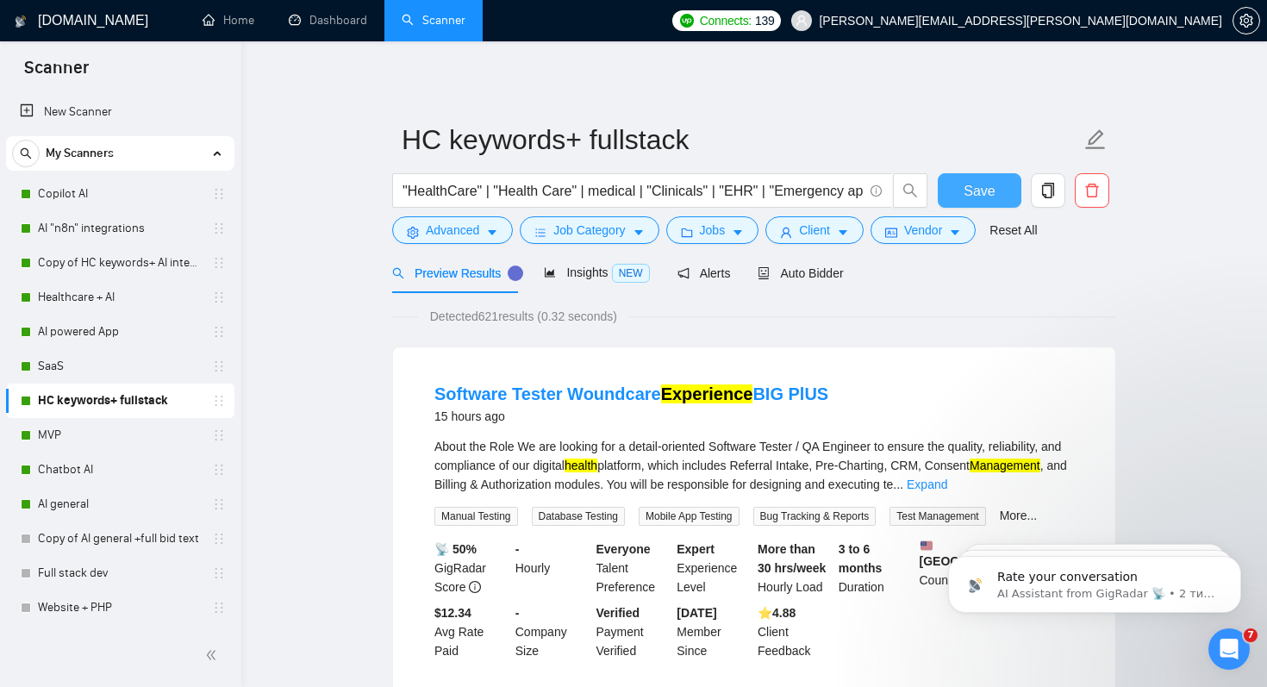
click at [994, 187] on span "Save" at bounding box center [979, 191] width 31 height 22
click at [83, 431] on link "MVP" at bounding box center [120, 435] width 164 height 34
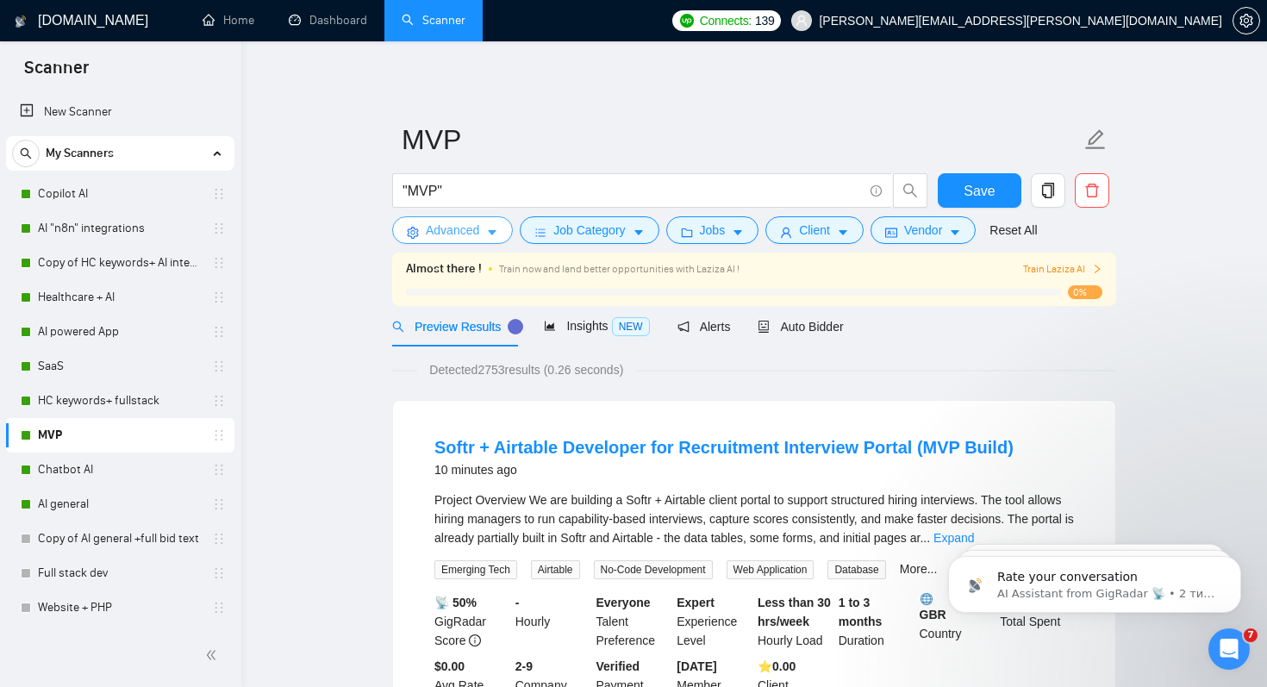
click at [464, 228] on span "Advanced" at bounding box center [452, 230] width 53 height 19
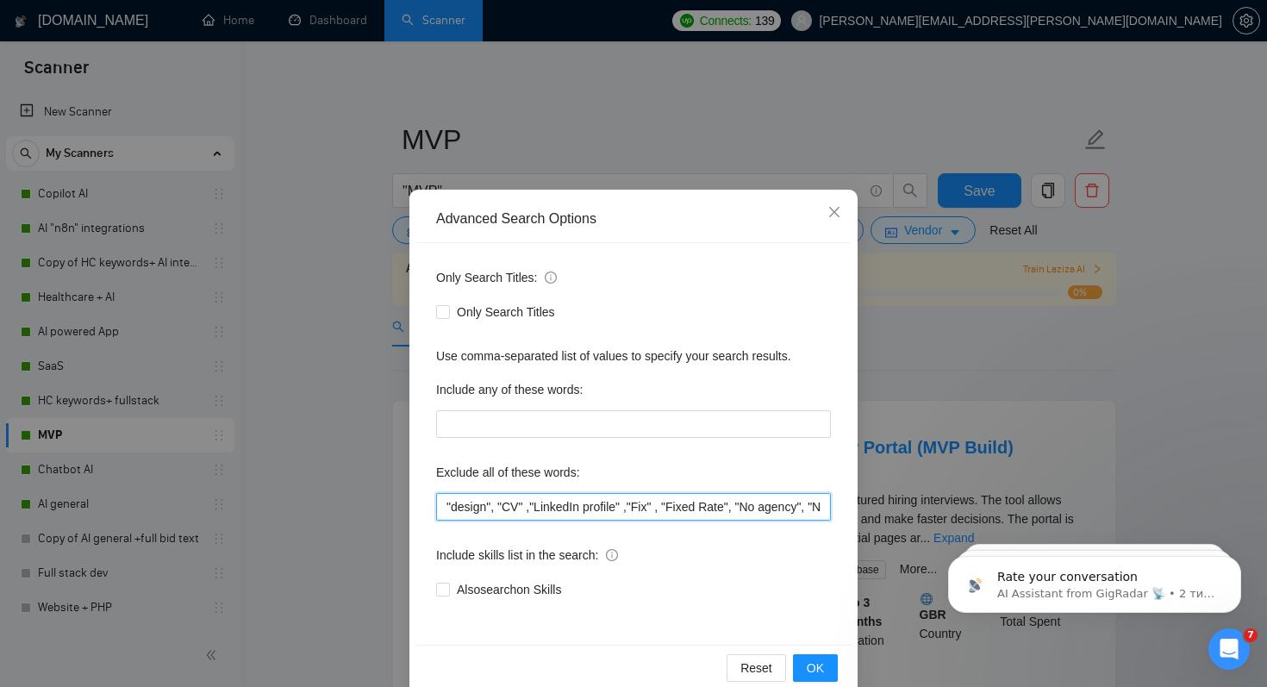
click at [442, 508] on input ""design", "CV" ,"LinkedIn profile" ,"Fix" , "Fixed Rate", "No agency", "No agen…" at bounding box center [633, 507] width 395 height 28
paste input ""Figma Designer","
type input ""Figma Designer", "design", "CV" ,"LinkedIn profile" ,"Fix" , "Fixed Rate", "No…"
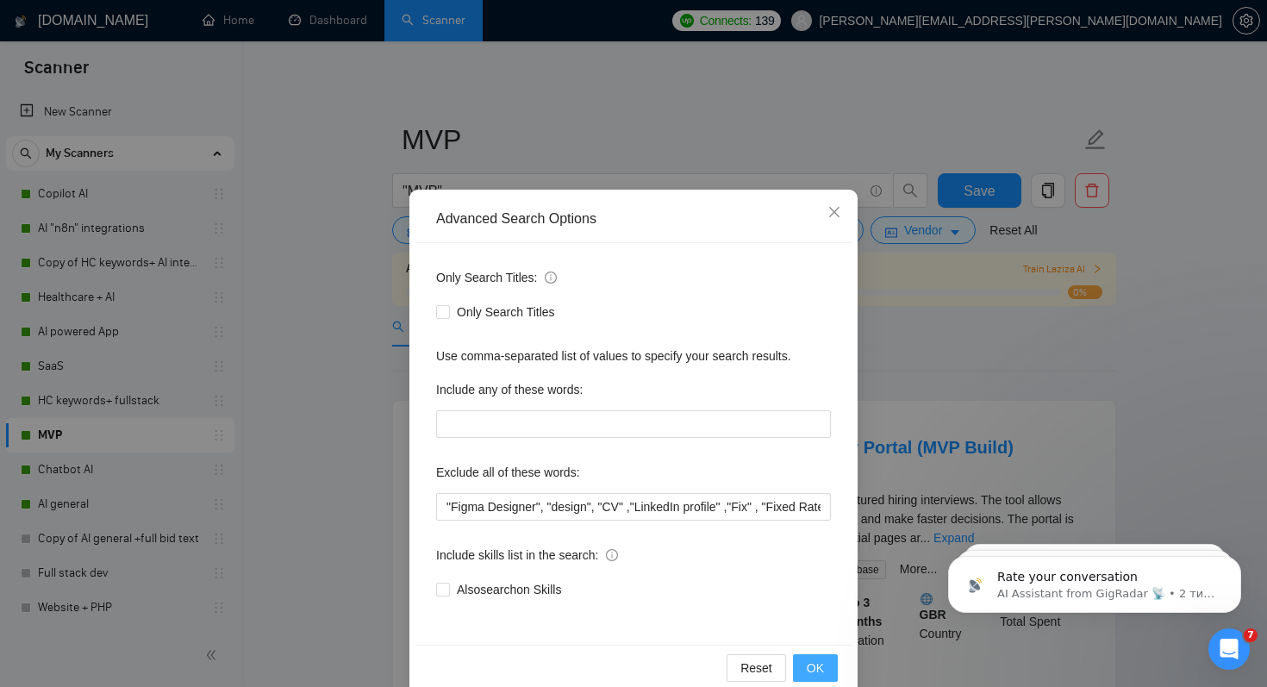
click at [812, 669] on span "OK" at bounding box center [815, 668] width 17 height 19
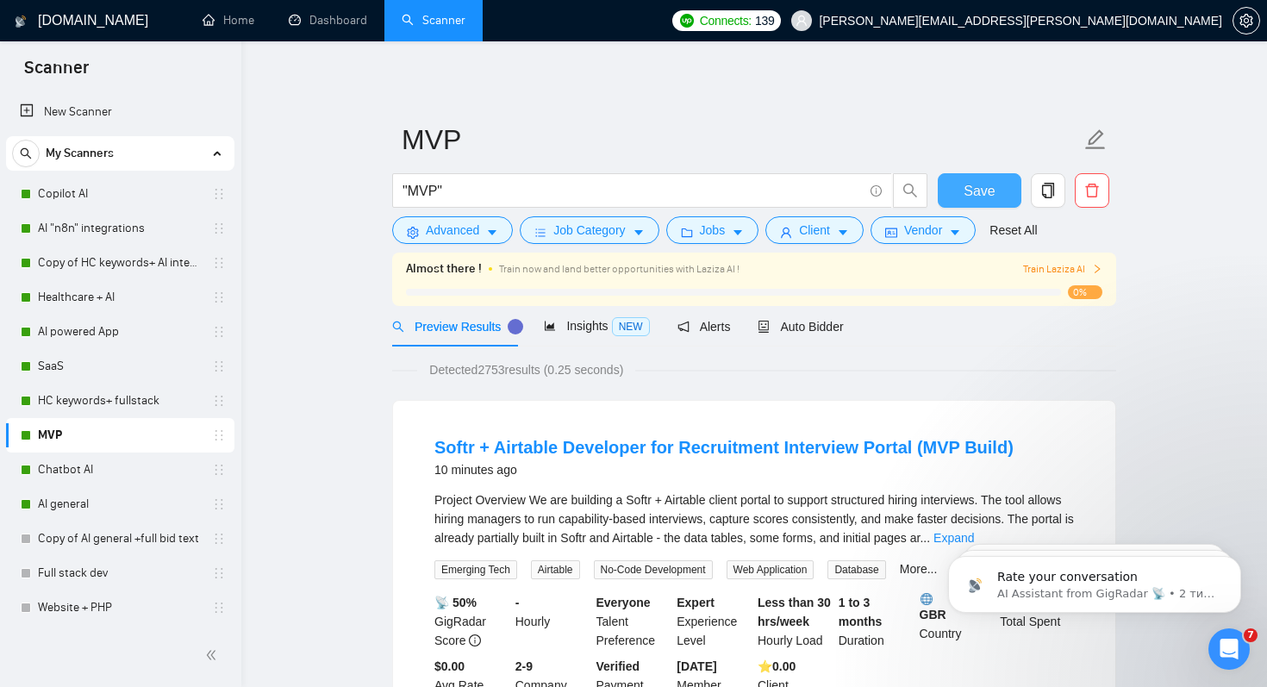
click at [1002, 190] on button "Save" at bounding box center [980, 190] width 84 height 34
click at [52, 476] on link "Chatbot AI" at bounding box center [120, 470] width 164 height 34
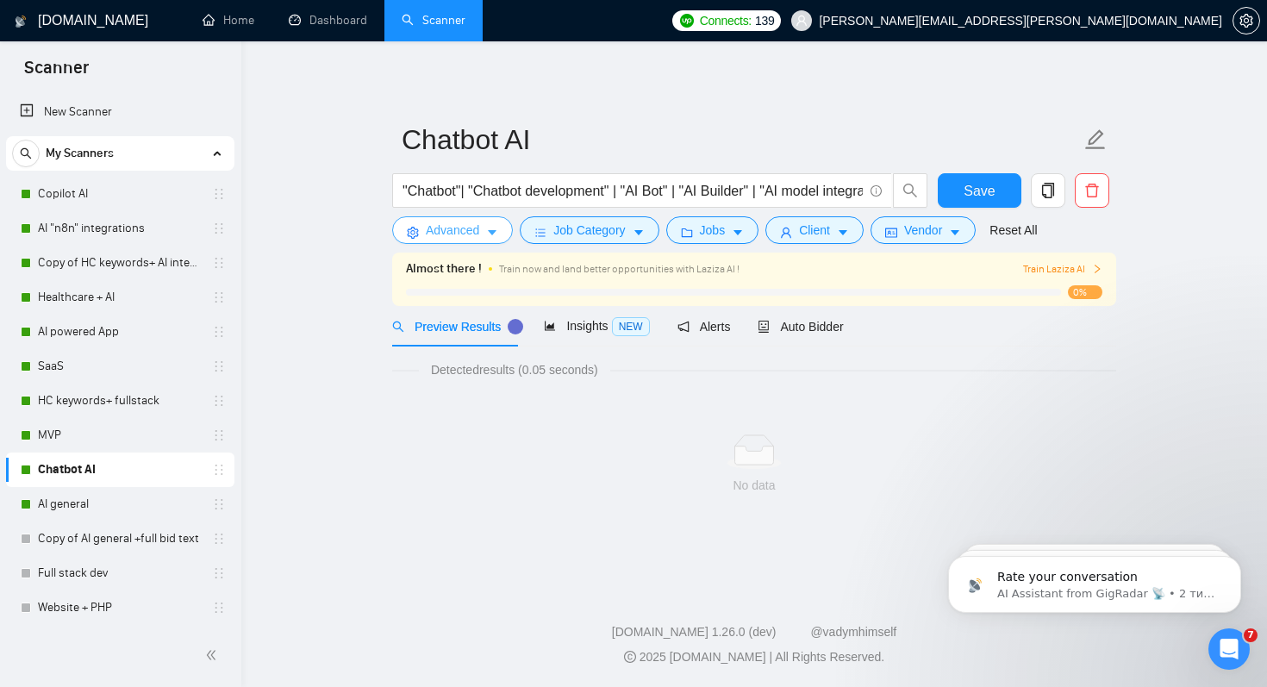
click at [418, 240] on button "Advanced" at bounding box center [452, 230] width 121 height 28
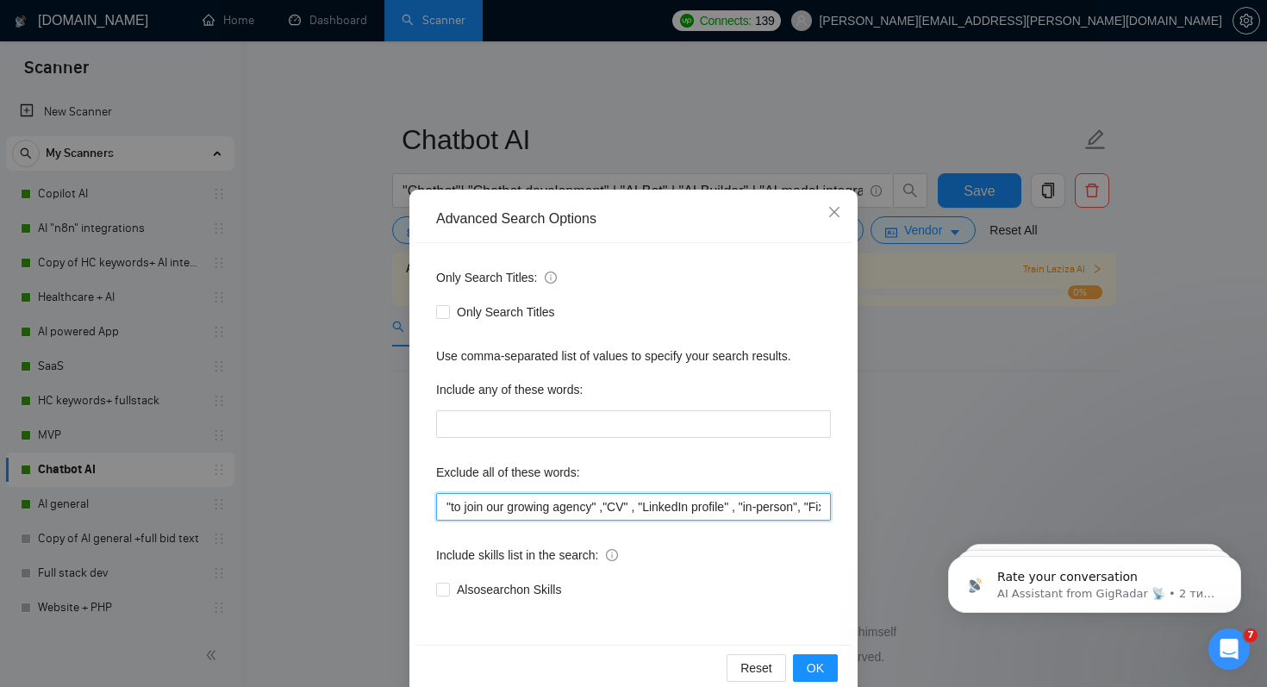
click at [443, 503] on input ""to join our growing agency" ,"CV" , "LinkedIn profile" , "in-person", "Fixed R…" at bounding box center [633, 507] width 395 height 28
paste input ""Figma Designer","
type input ""Figma Designer", "to join our growing agency" ,"CV" , "LinkedIn profile" , "in…"
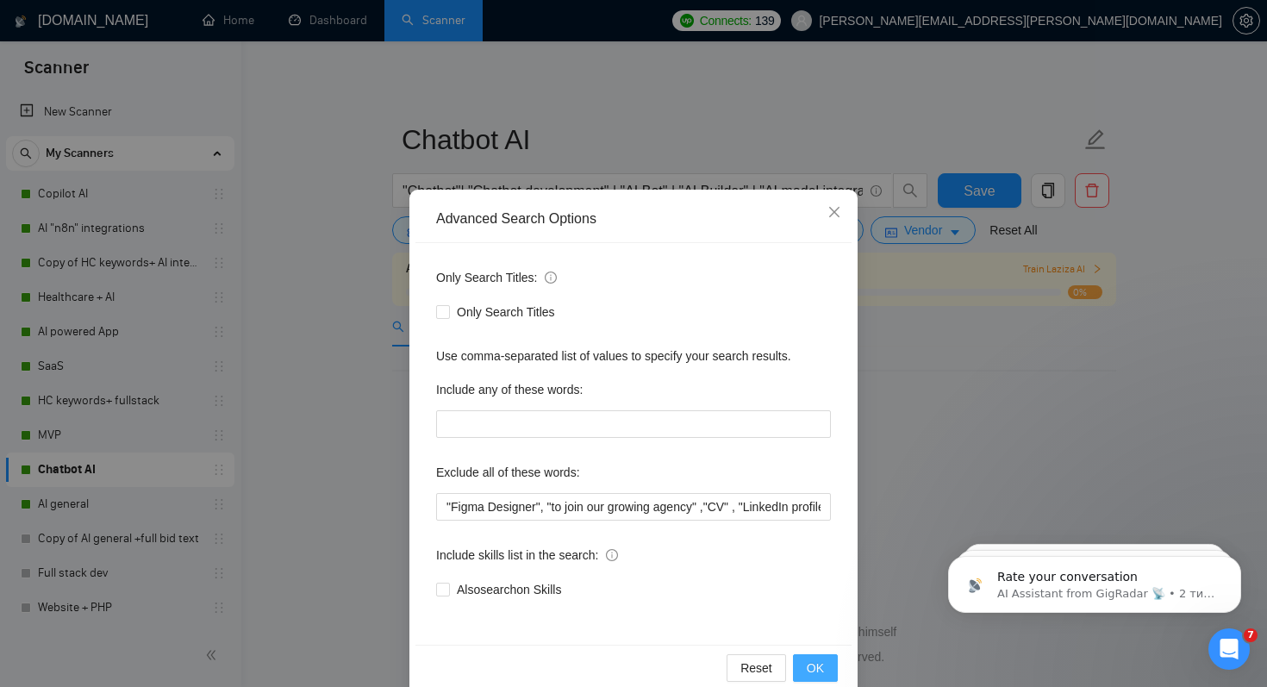
click at [817, 672] on span "OK" at bounding box center [815, 668] width 17 height 19
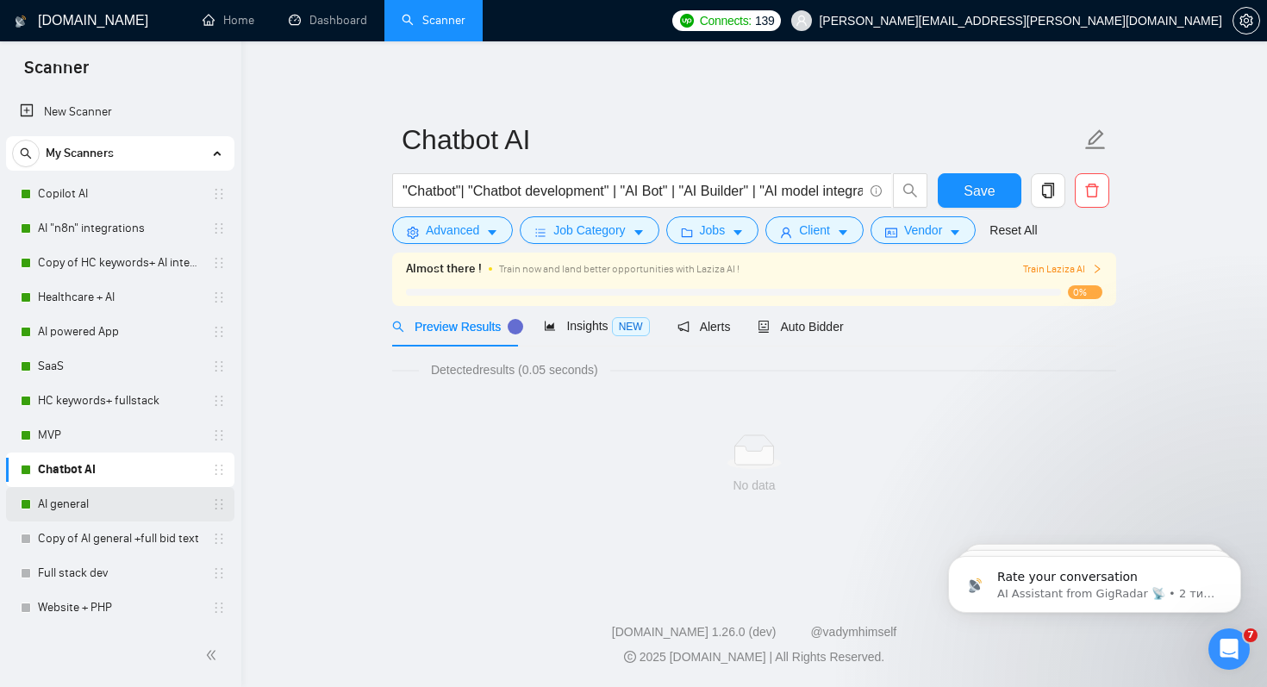
click at [53, 506] on link "AI general" at bounding box center [120, 504] width 164 height 34
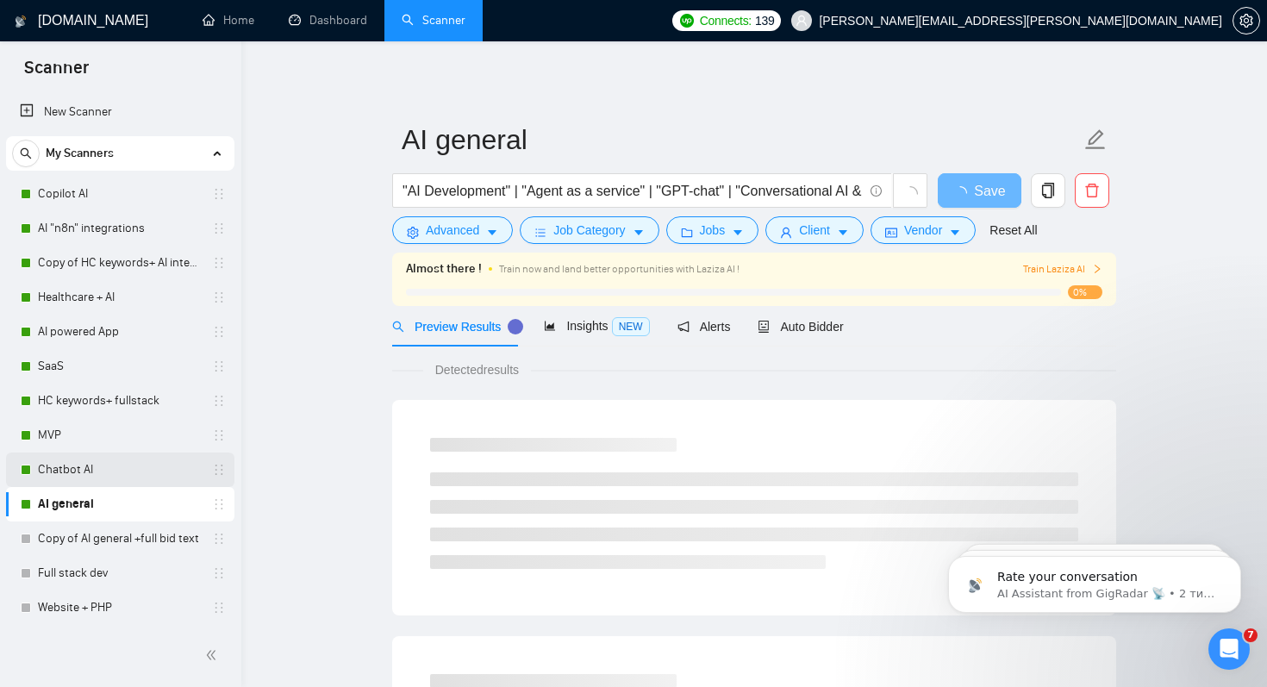
click at [69, 475] on link "Chatbot AI" at bounding box center [120, 470] width 164 height 34
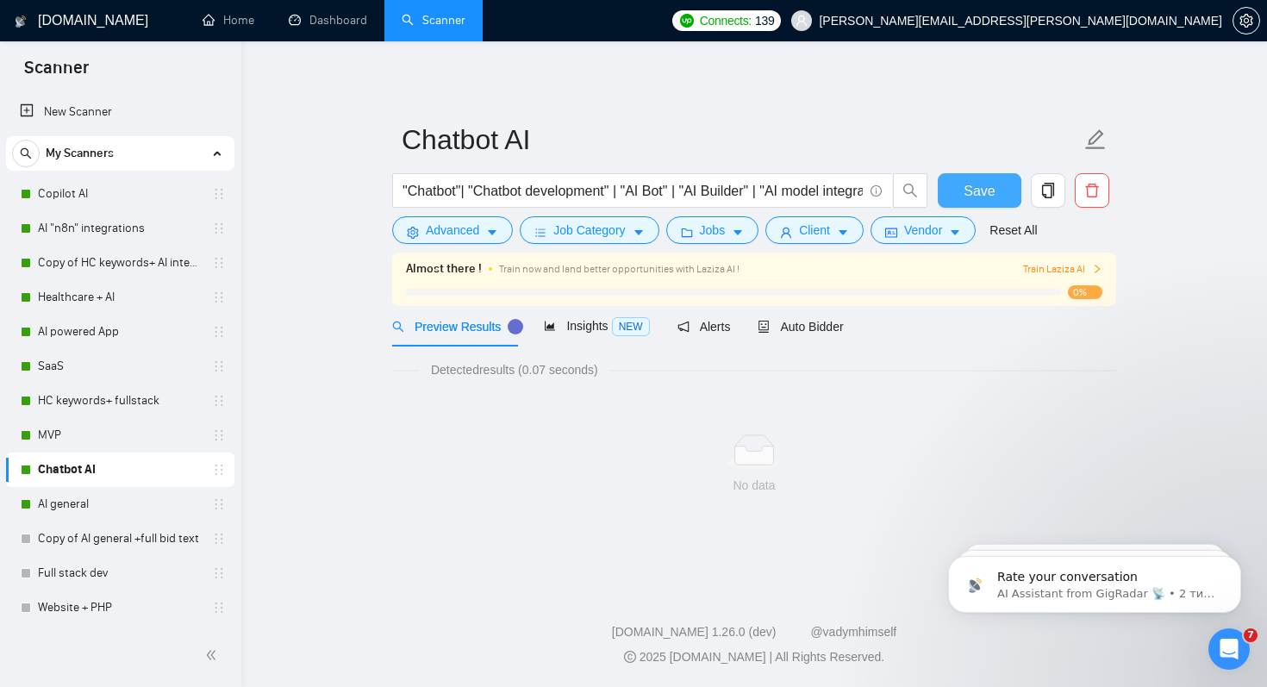
click at [950, 179] on button "Save" at bounding box center [980, 190] width 84 height 34
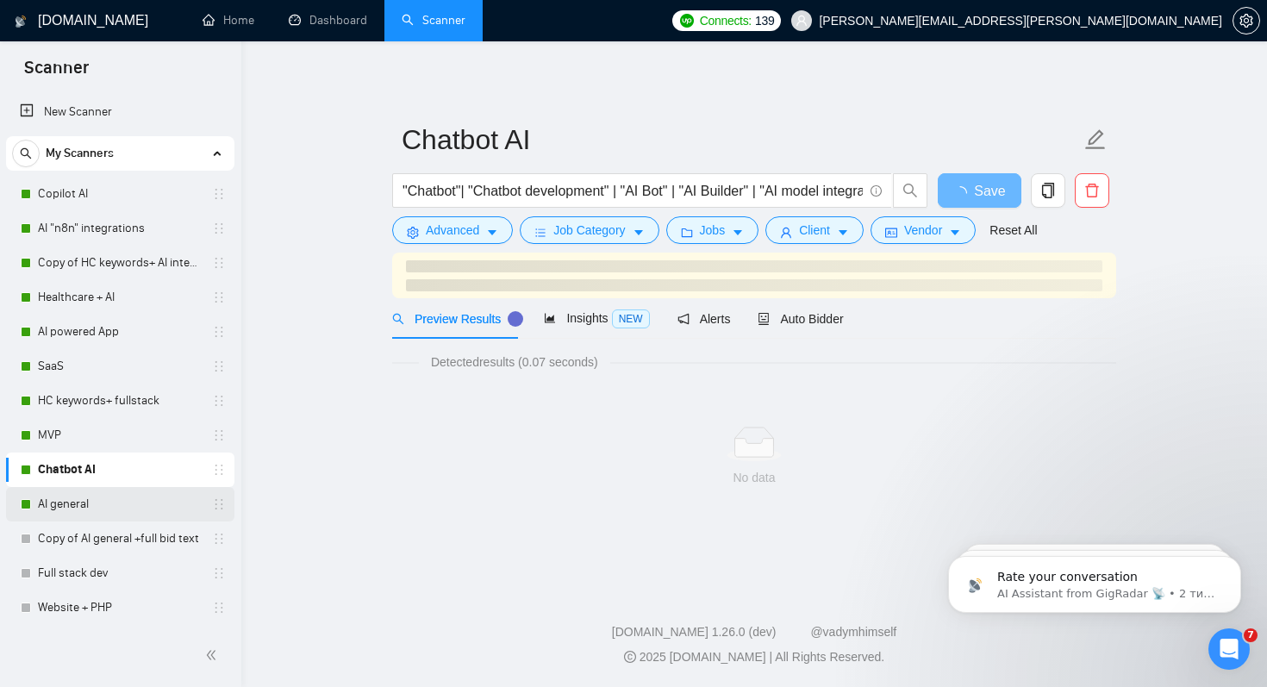
click at [55, 501] on link "AI general" at bounding box center [120, 504] width 164 height 34
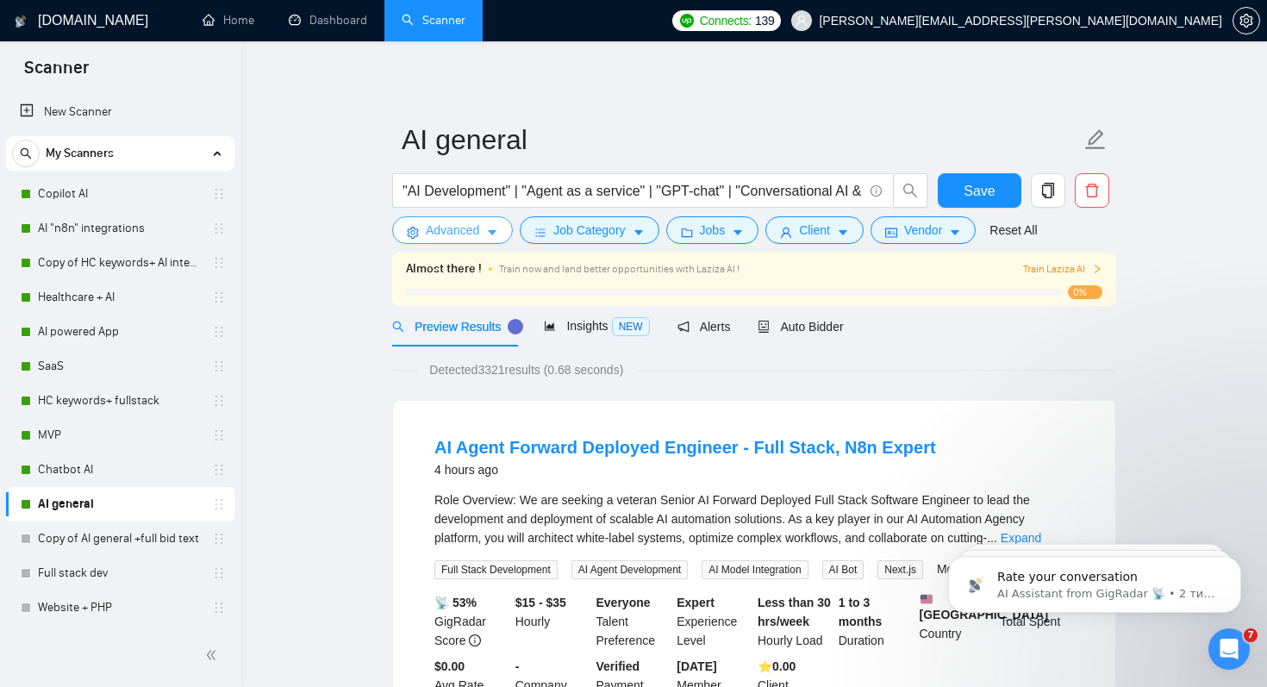
click at [473, 234] on span "Advanced" at bounding box center [452, 230] width 53 height 19
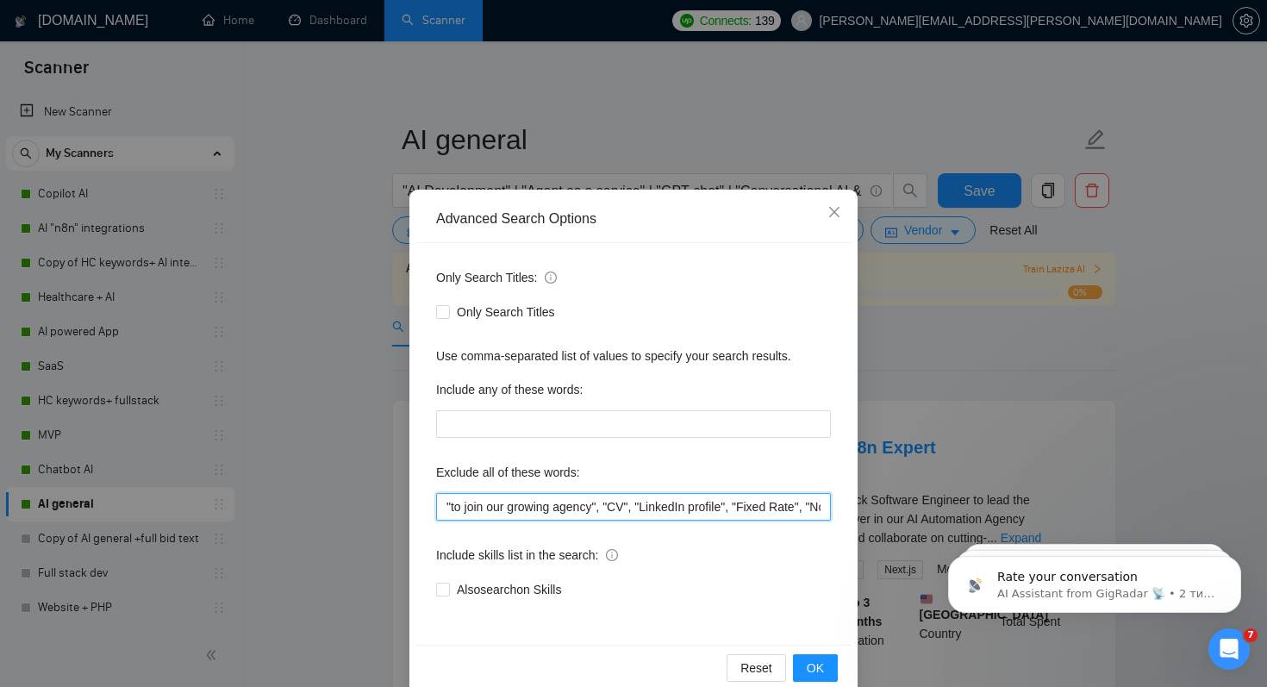
click at [444, 503] on input ""to join our growing agency", "CV", "LinkedIn profile", "Fixed Rate", "No agenc…" at bounding box center [633, 507] width 395 height 28
paste input ""Figma Designer","
type input ""Figma Designer", "to join our growing agency", "CV", "LinkedIn profile", "Fixe…"
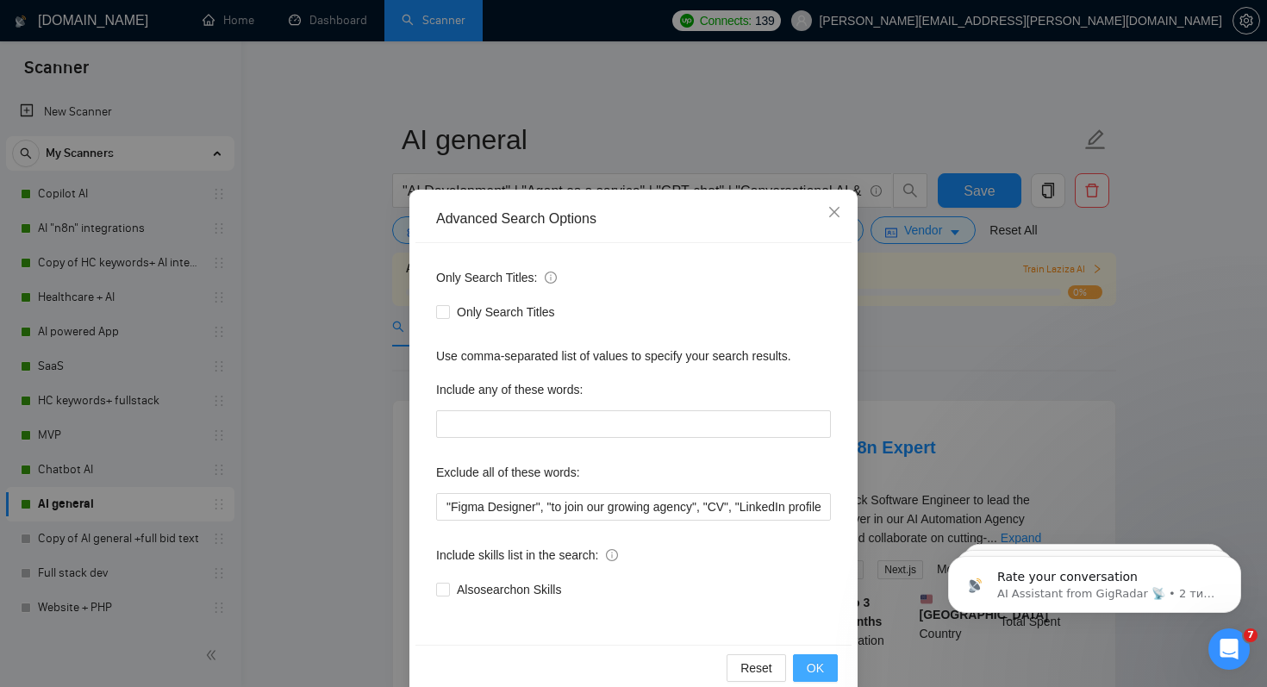
click at [821, 672] on span "OK" at bounding box center [815, 668] width 17 height 19
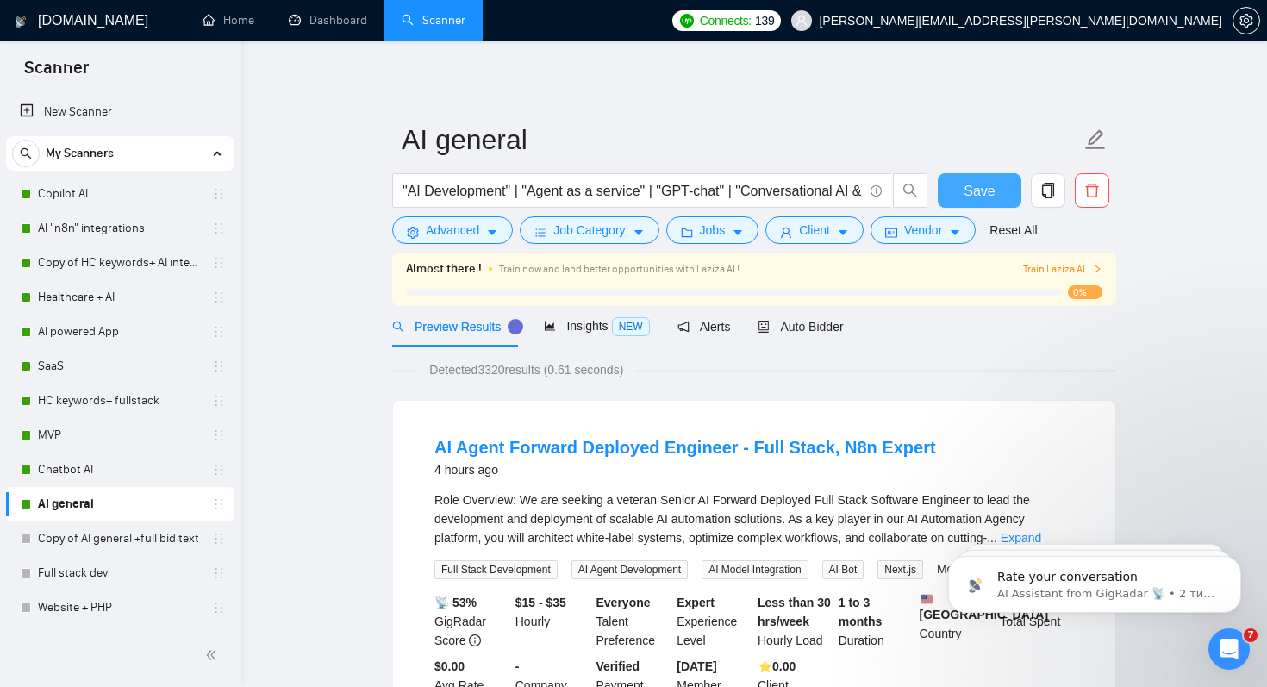
click at [983, 184] on span "Save" at bounding box center [979, 191] width 31 height 22
